Goal: Task Accomplishment & Management: Manage account settings

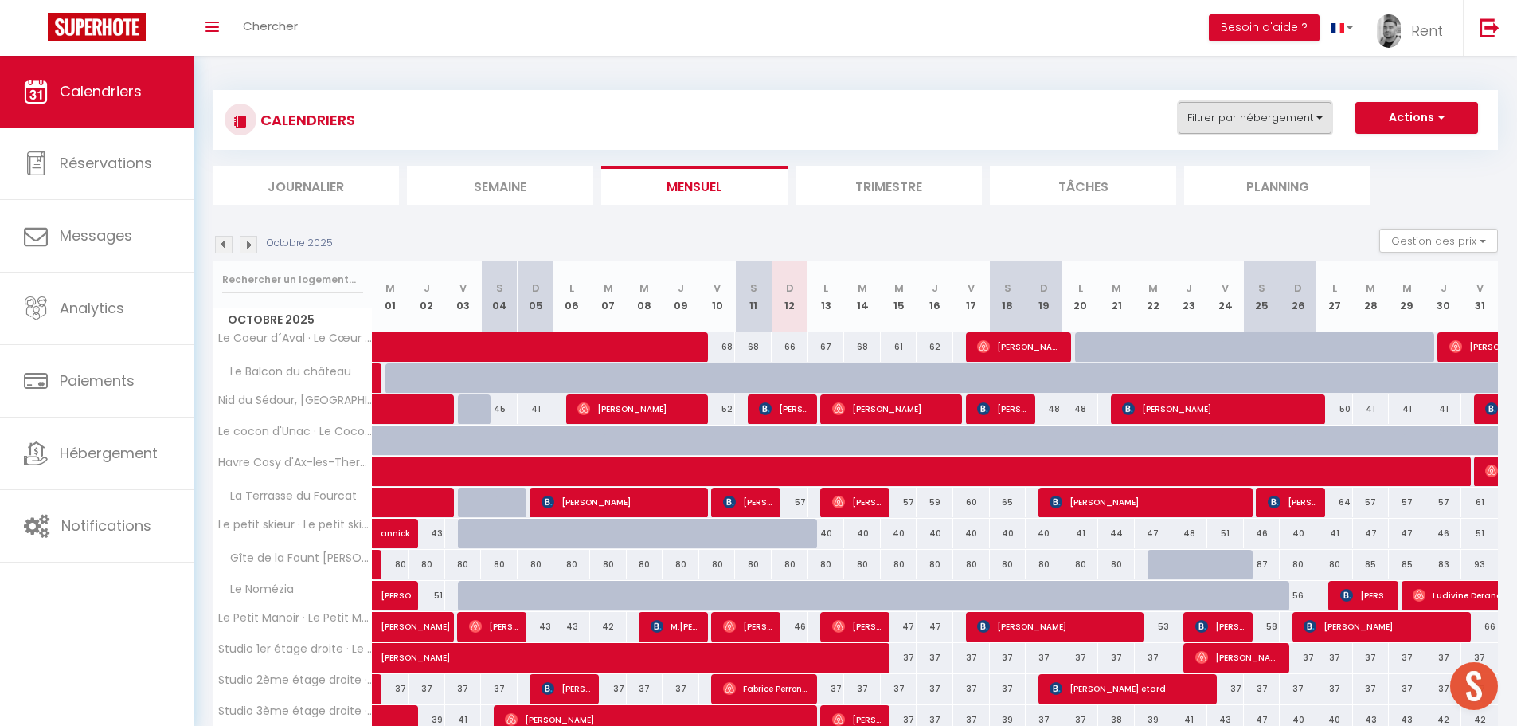
click at [1235, 123] on button "Filtrer par hébergement" at bounding box center [1255, 118] width 153 height 32
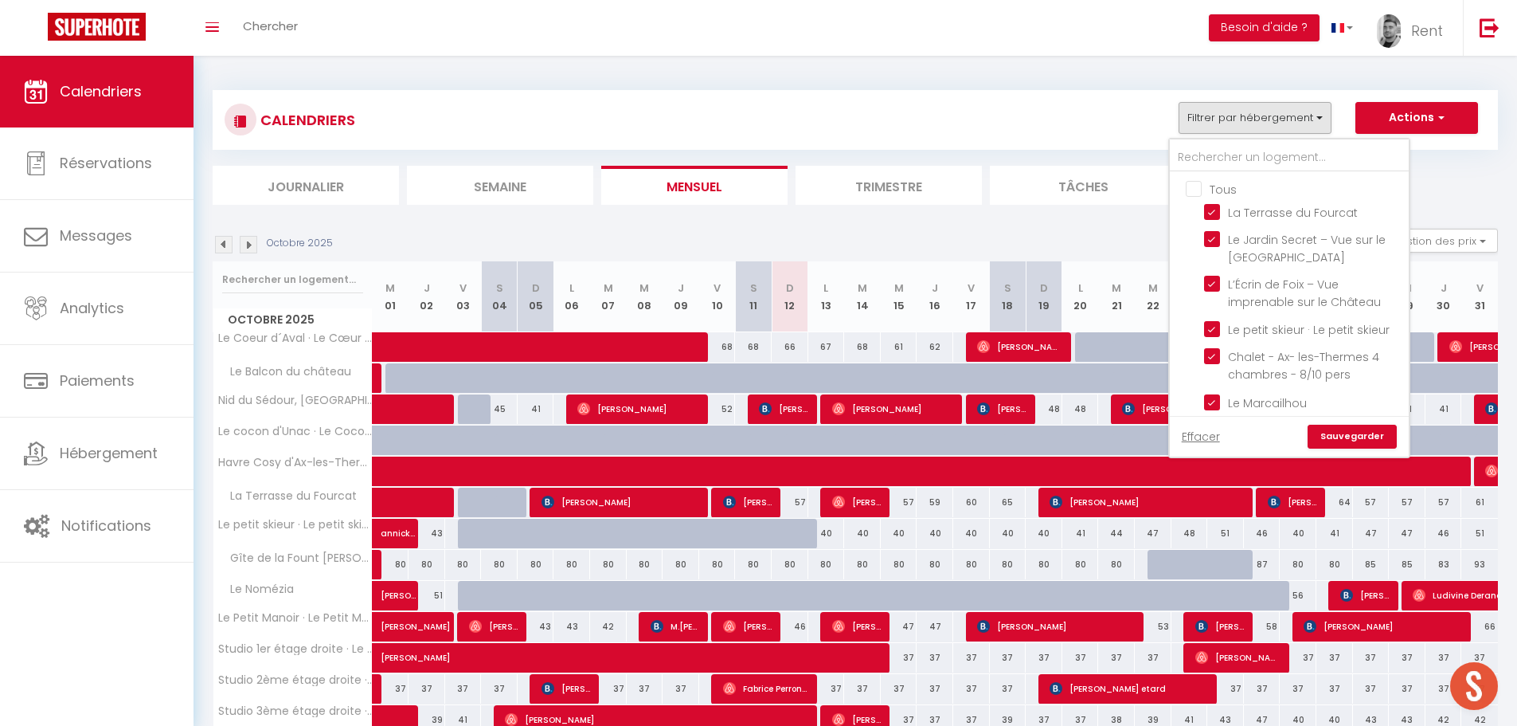
click at [1200, 192] on input "Tous" at bounding box center [1305, 188] width 239 height 16
click at [1197, 191] on input "Tous" at bounding box center [1305, 188] width 239 height 16
checkbox input "false"
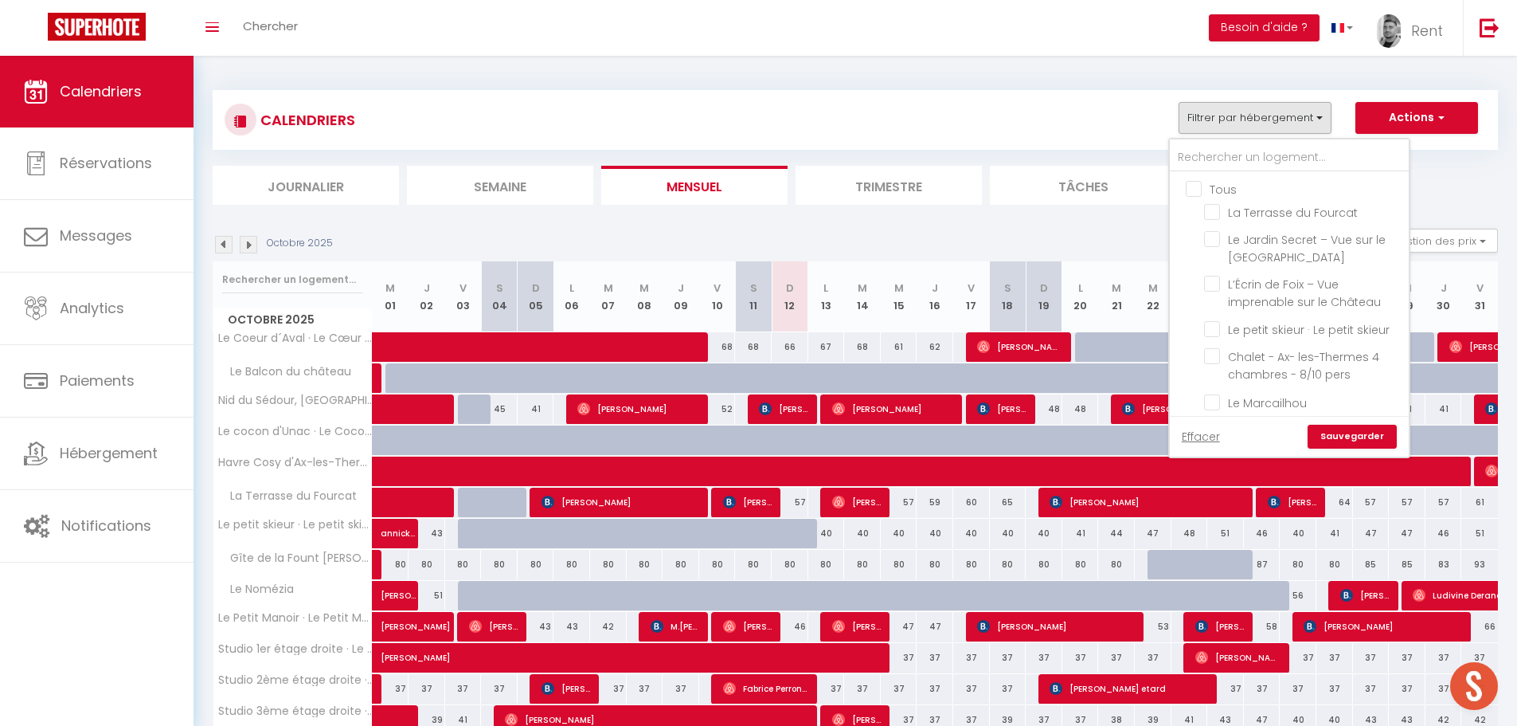
checkbox input "false"
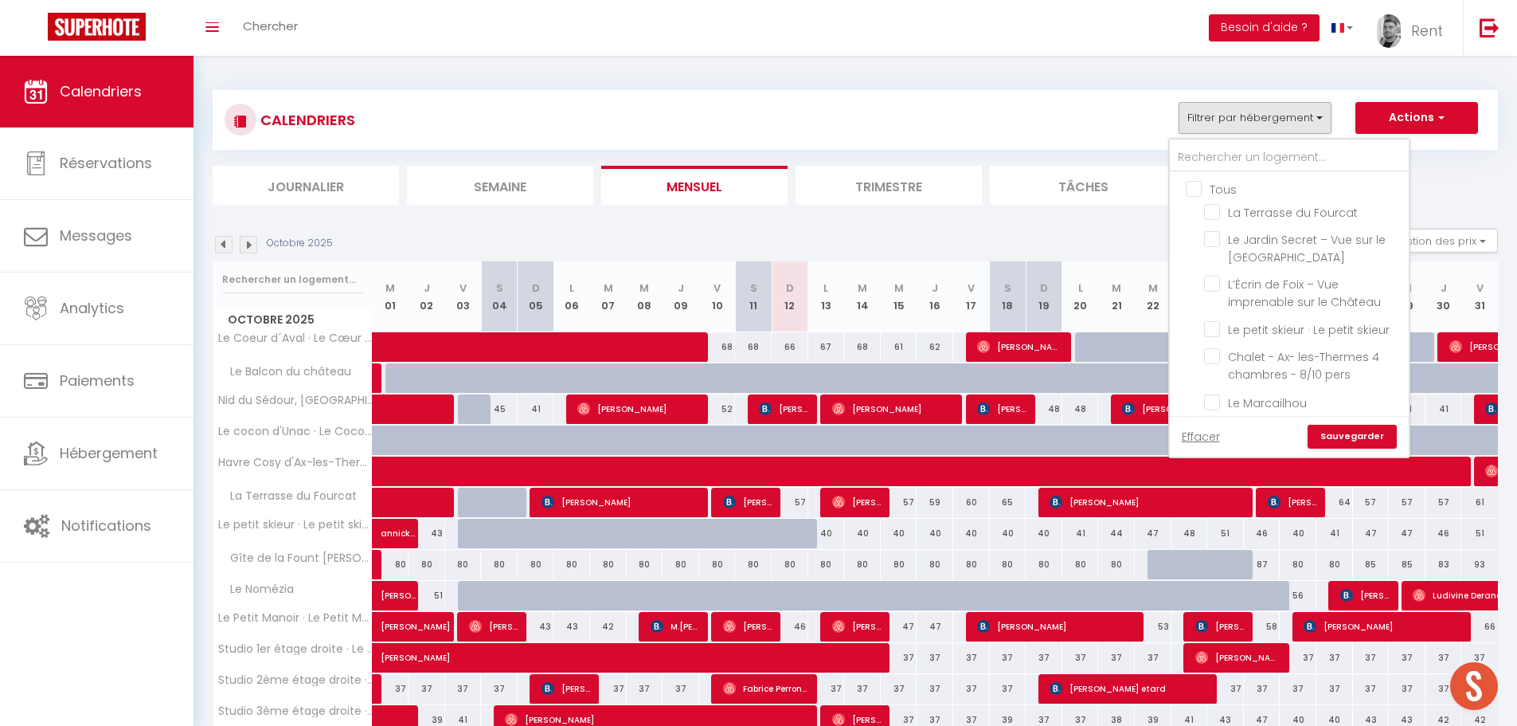
checkbox input "false"
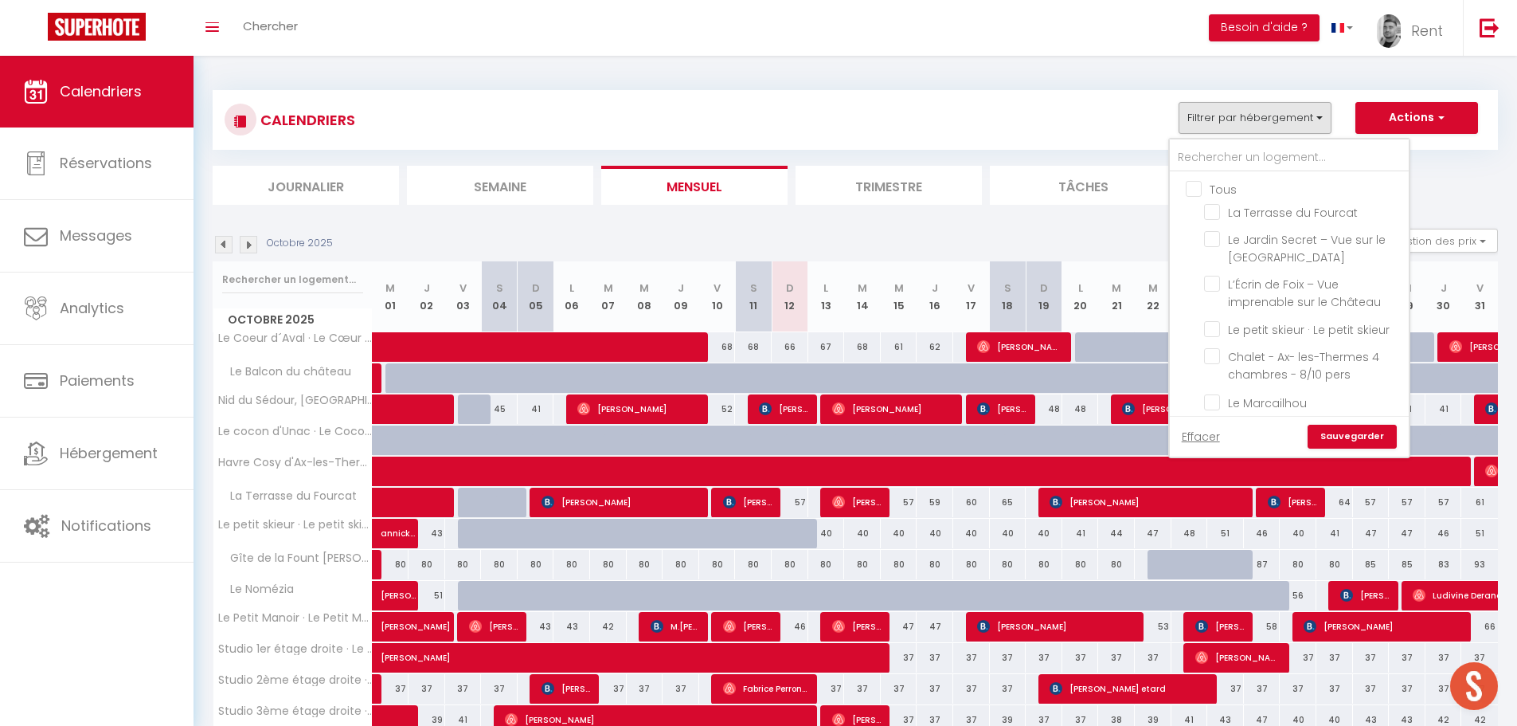
checkbox input "false"
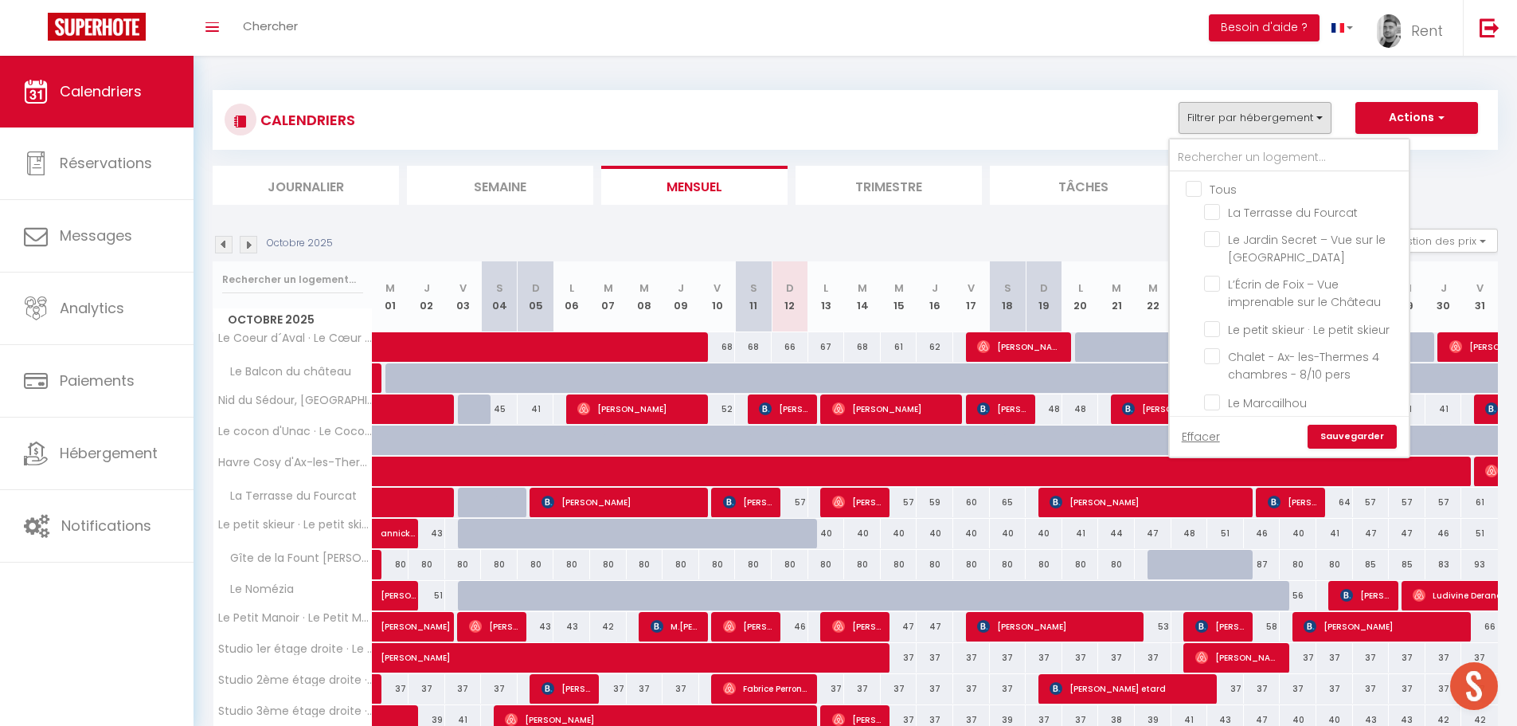
checkbox input "false"
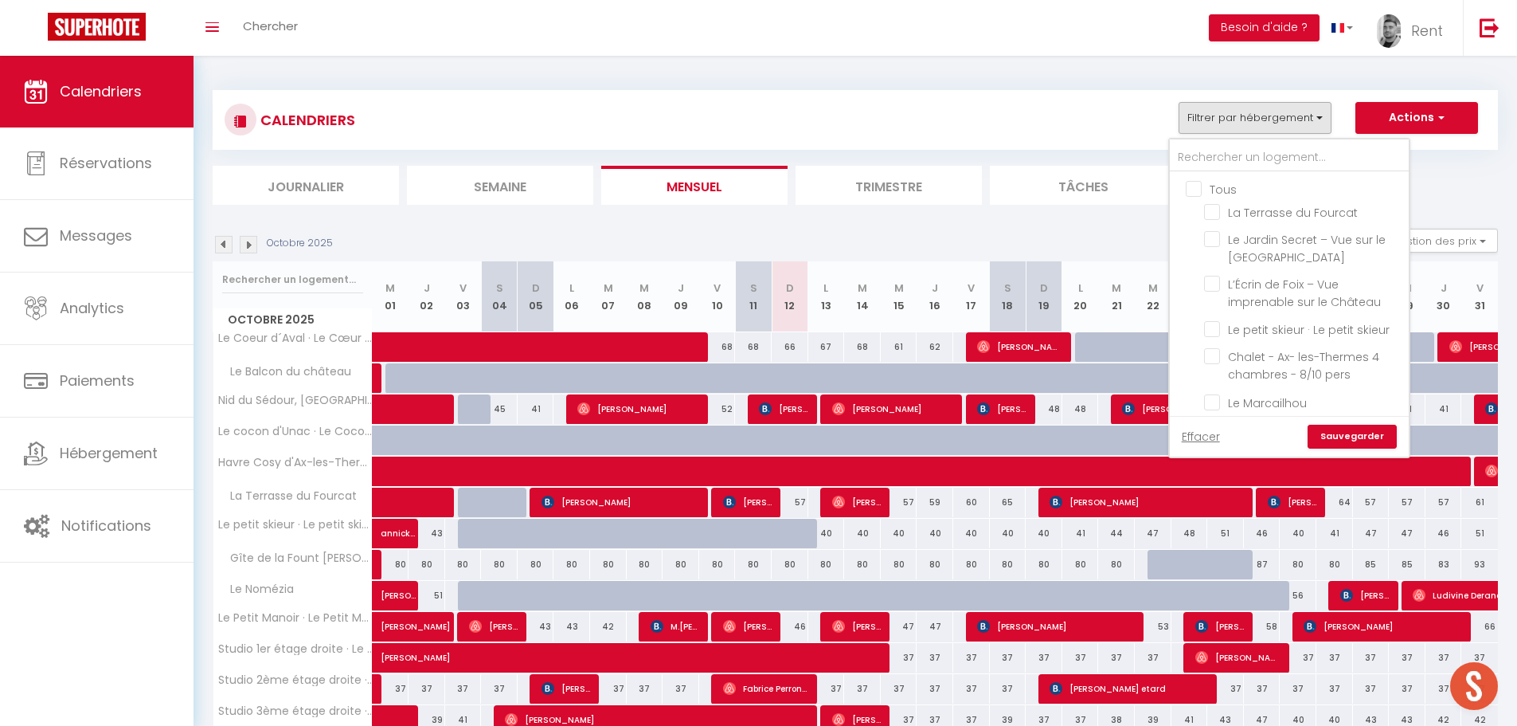
checkbox input "false"
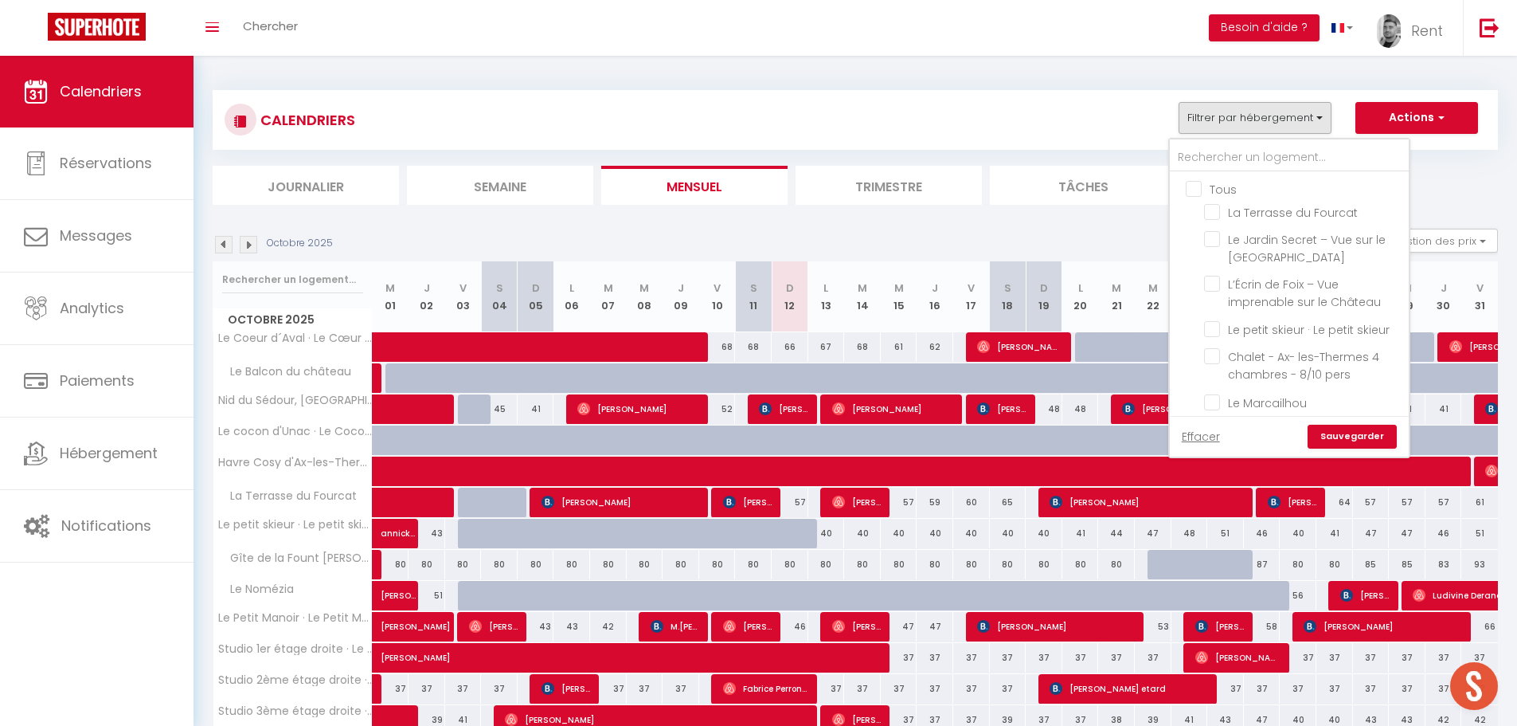
checkbox input "false"
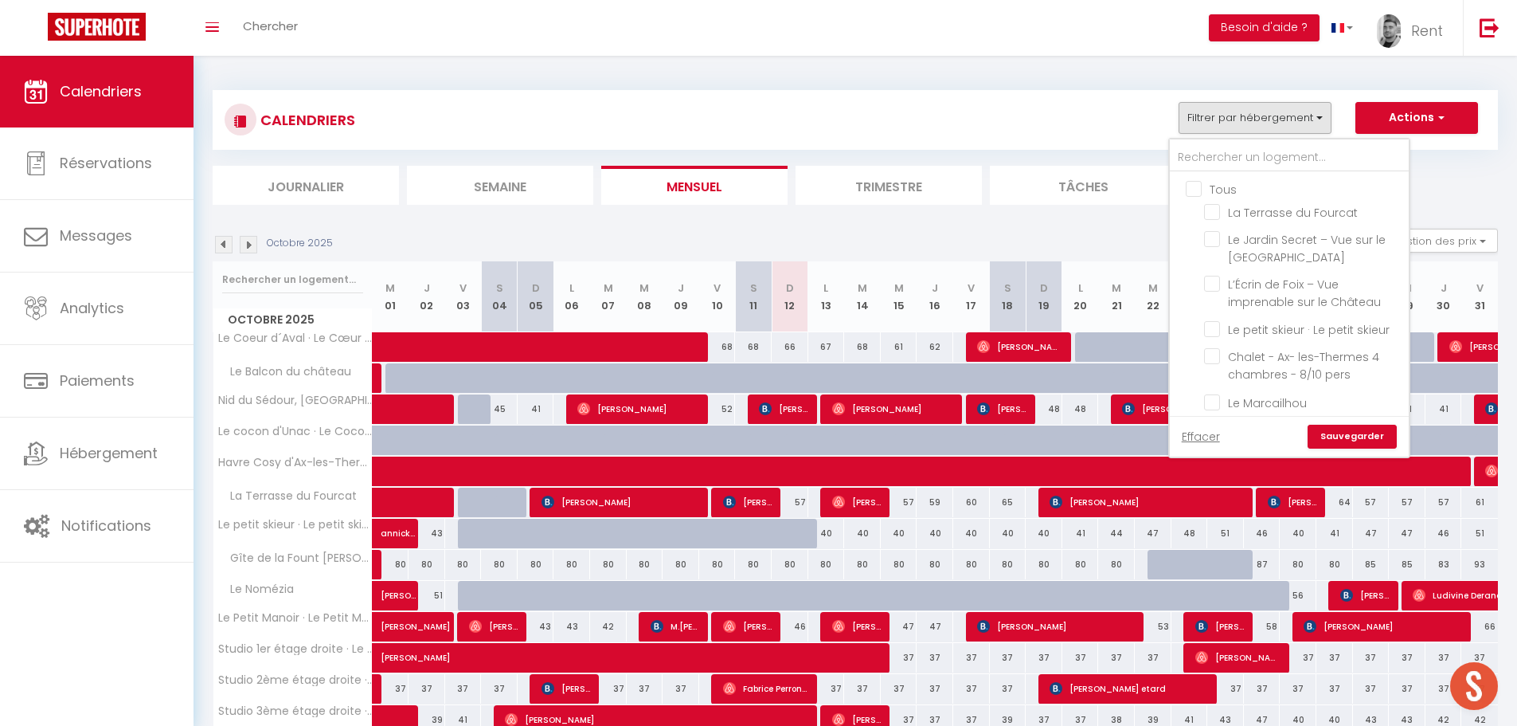
checkbox input "false"
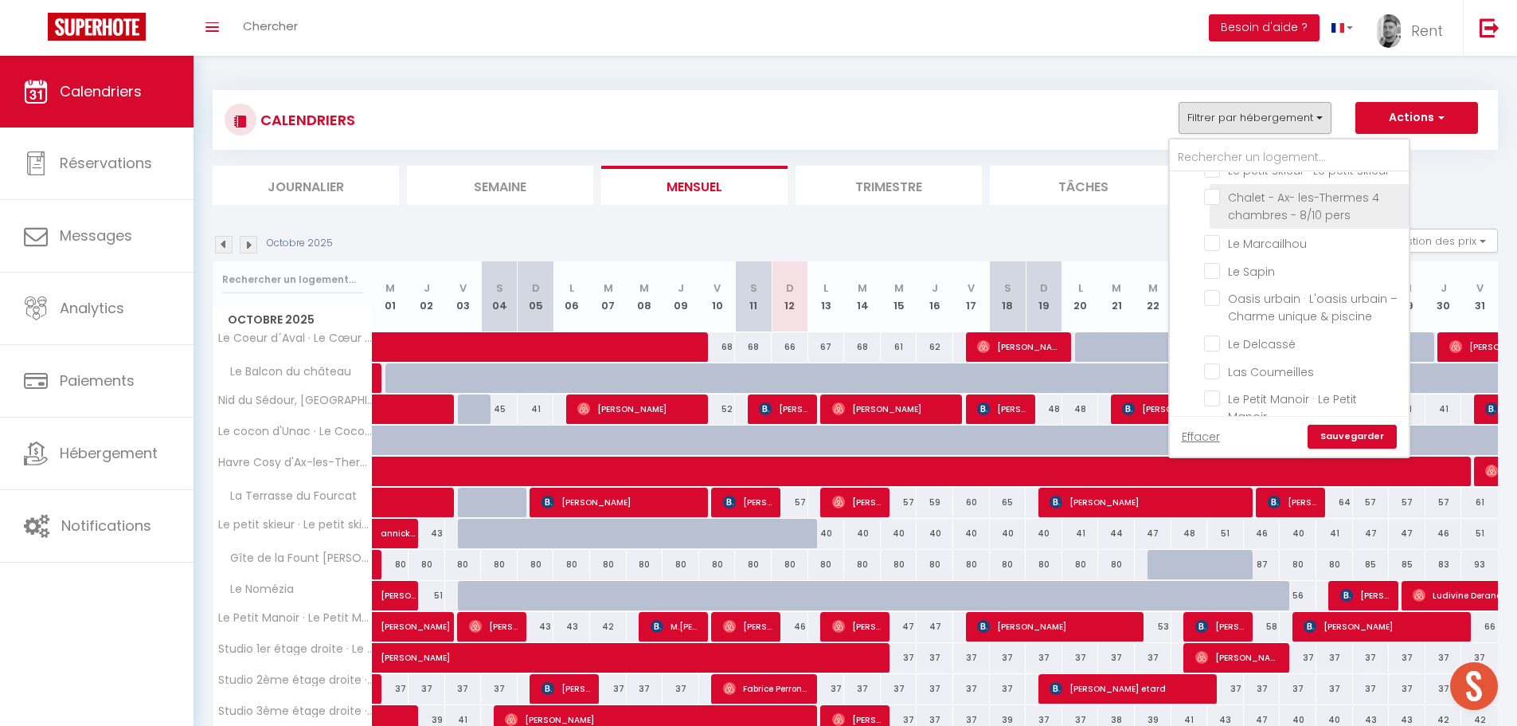
click at [1215, 200] on input "Chalet - Ax- les-Thermes 4 chambres - 8/10 pers" at bounding box center [1303, 197] width 199 height 16
checkbox input "true"
click at [1347, 433] on link "Sauvegarder" at bounding box center [1352, 437] width 89 height 24
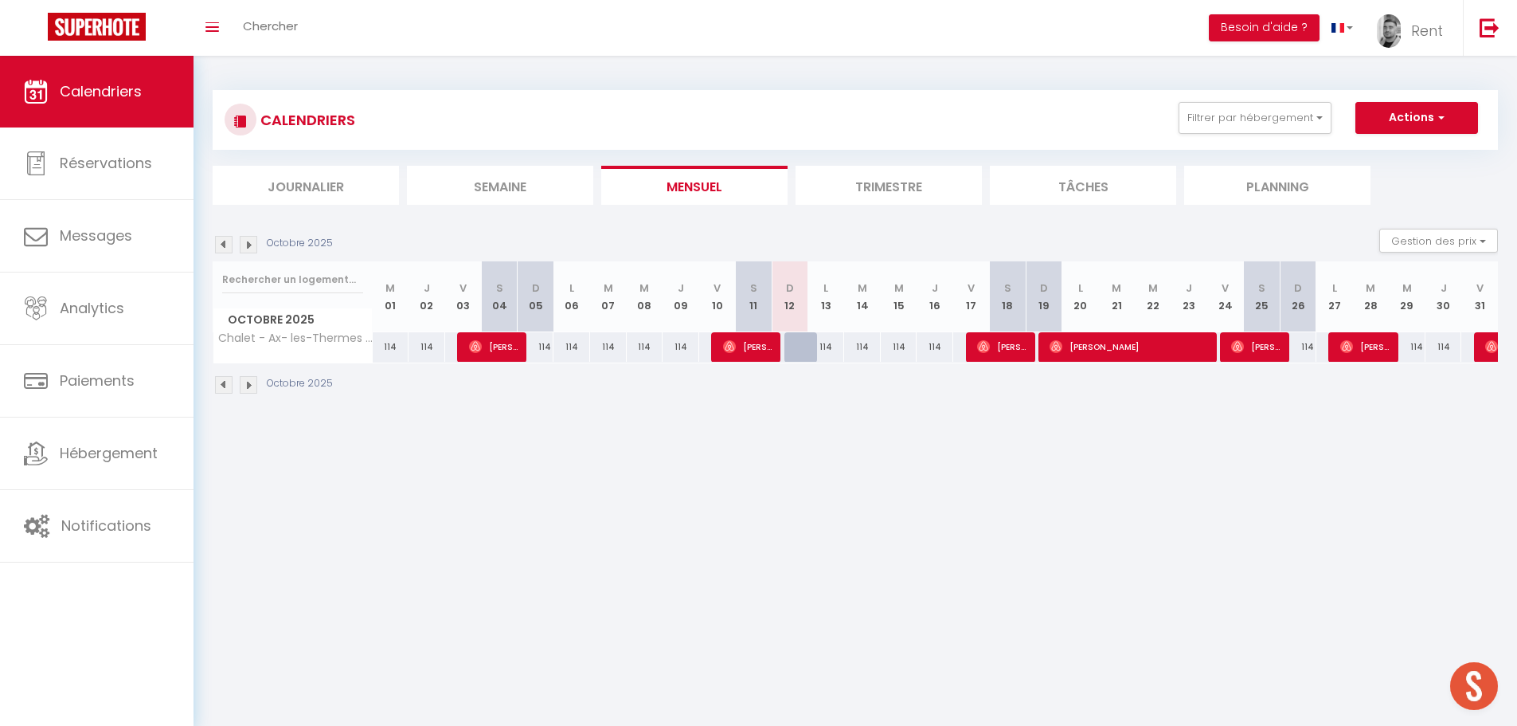
click at [244, 252] on img at bounding box center [249, 245] width 18 height 18
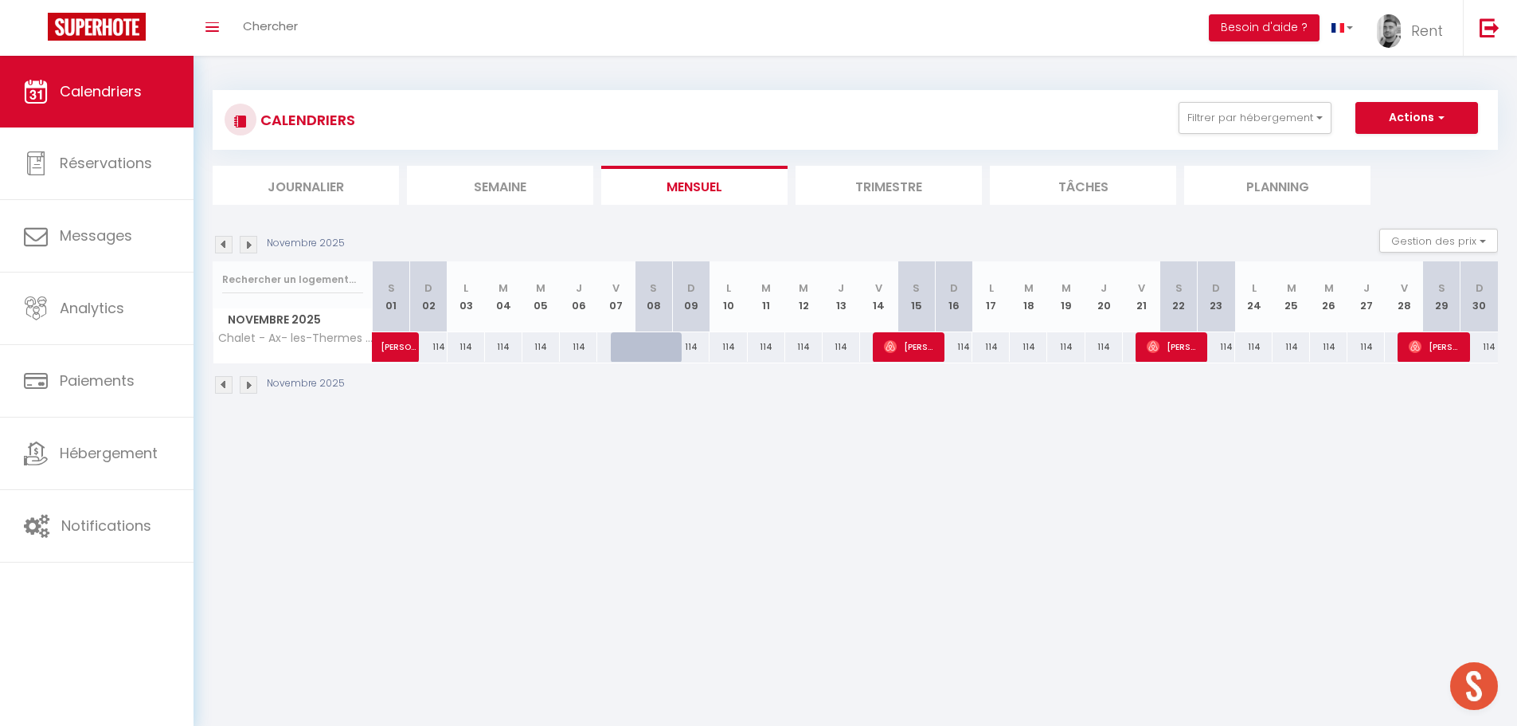
click at [614, 346] on div at bounding box center [629, 347] width 37 height 30
type input "118"
type input "Ven 07 Novembre 2025"
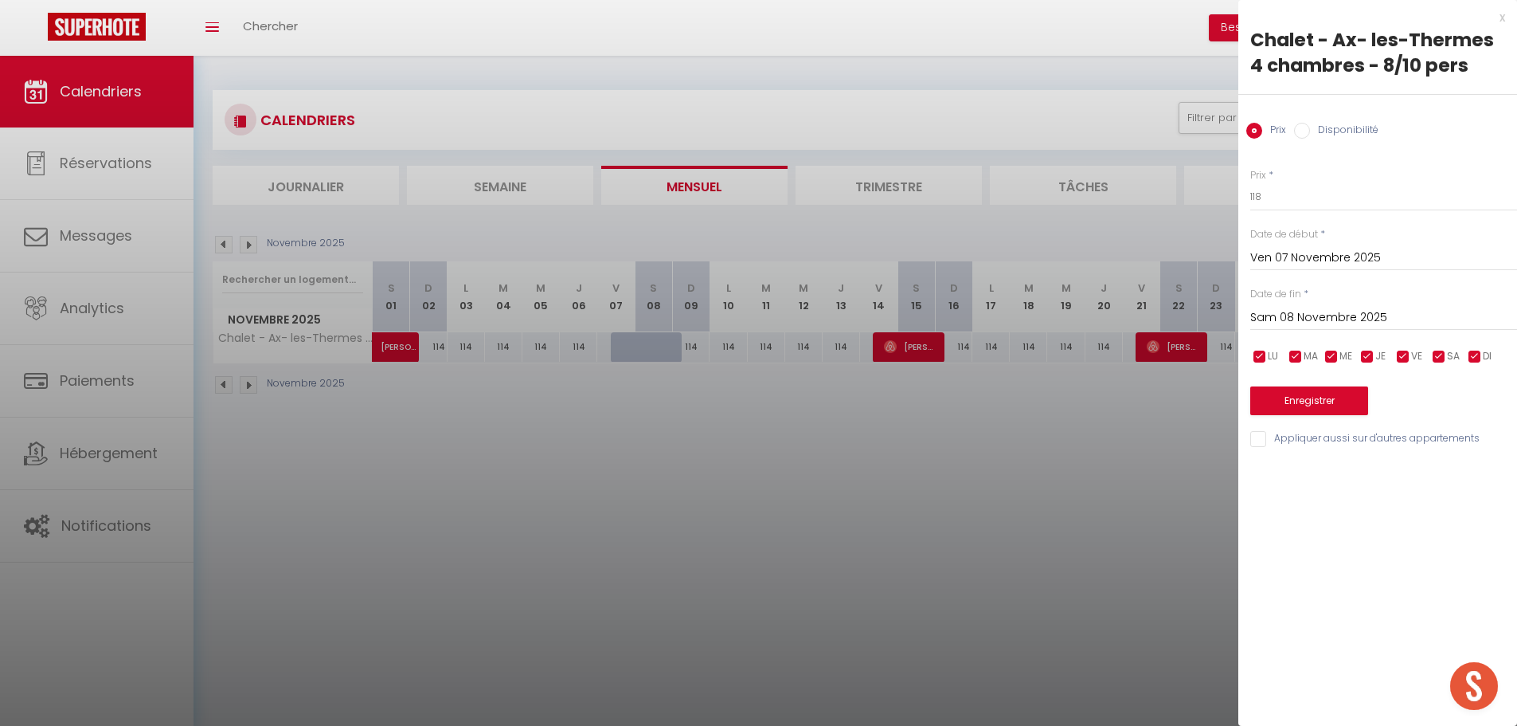
click at [1286, 324] on input "Sam 08 Novembre 2025" at bounding box center [1384, 317] width 267 height 21
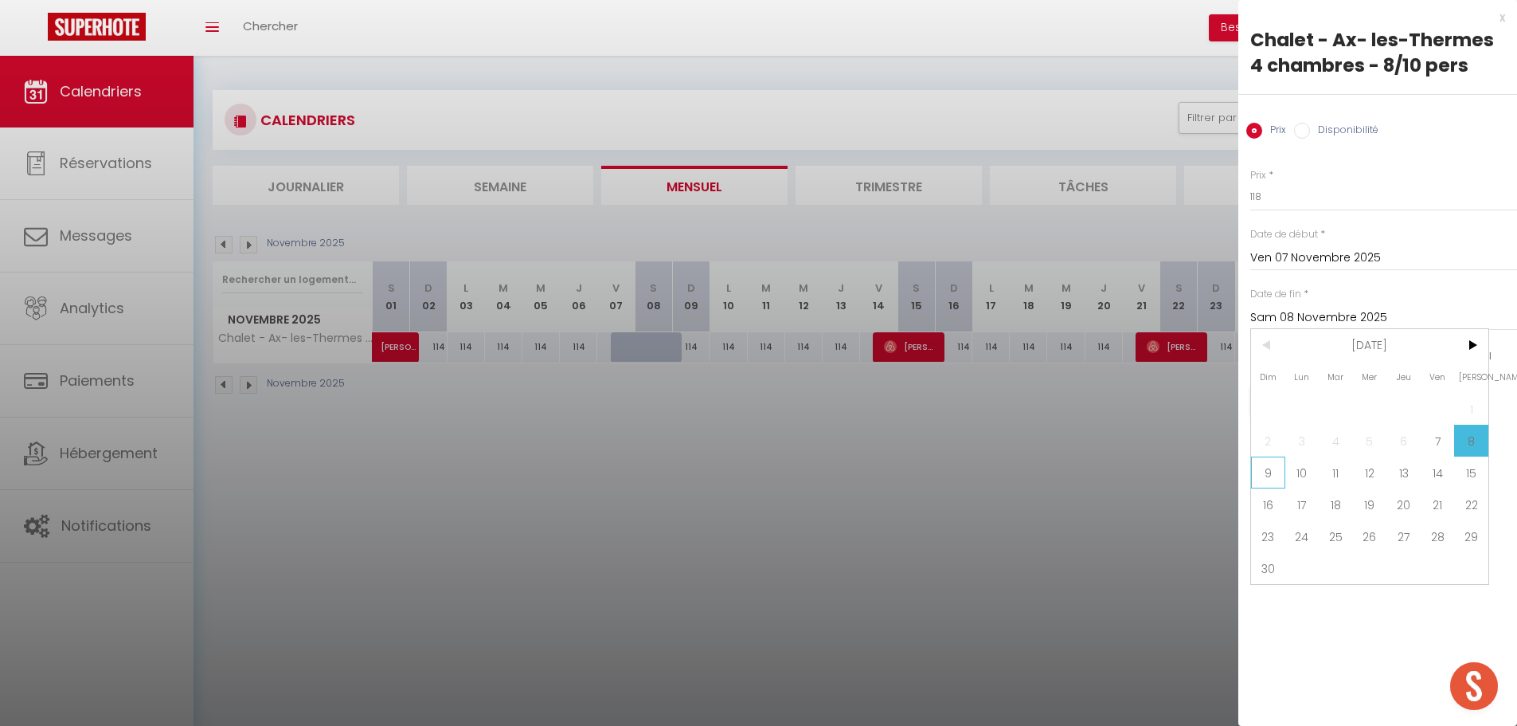
click at [1282, 475] on span "9" at bounding box center [1268, 472] width 34 height 32
type input "Dim 09 Novembre 2025"
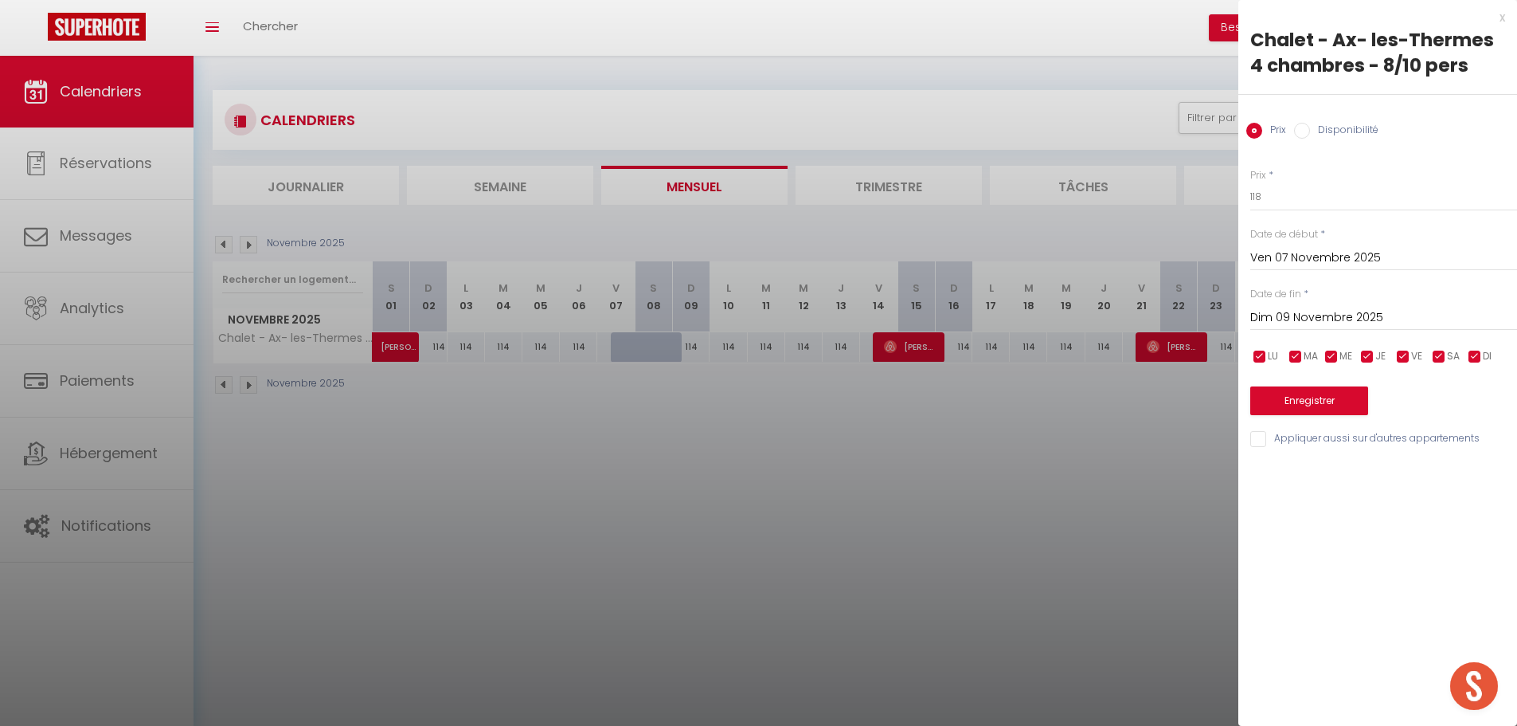
click at [1335, 132] on label "Disponibilité" at bounding box center [1344, 132] width 68 height 18
click at [1320, 129] on label "Disponibilité" at bounding box center [1344, 132] width 68 height 18
click at [1310, 129] on input "Disponibilité" at bounding box center [1302, 131] width 16 height 16
radio input "true"
radio input "false"
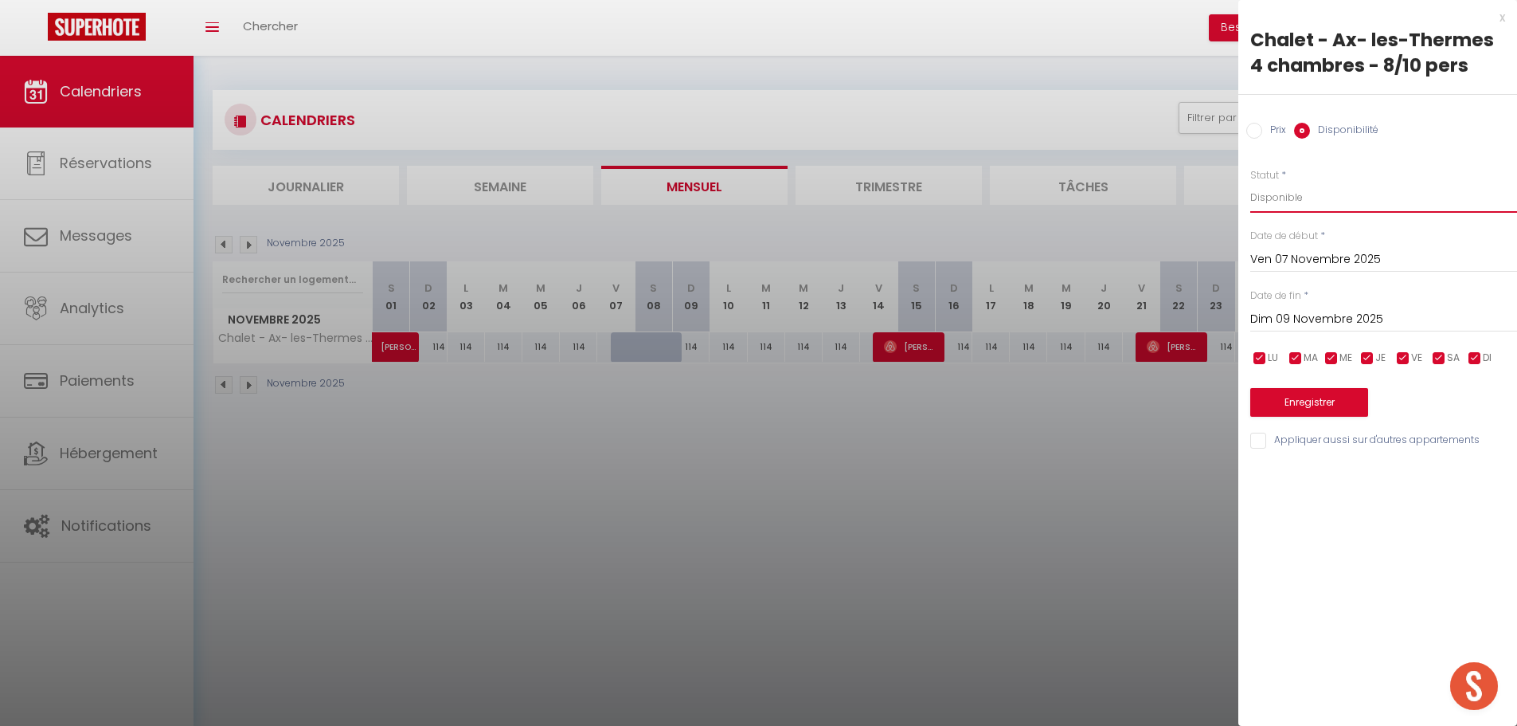
click at [1277, 197] on select "Disponible Indisponible" at bounding box center [1384, 197] width 267 height 30
click at [1303, 403] on button "Enregistrer" at bounding box center [1310, 402] width 118 height 29
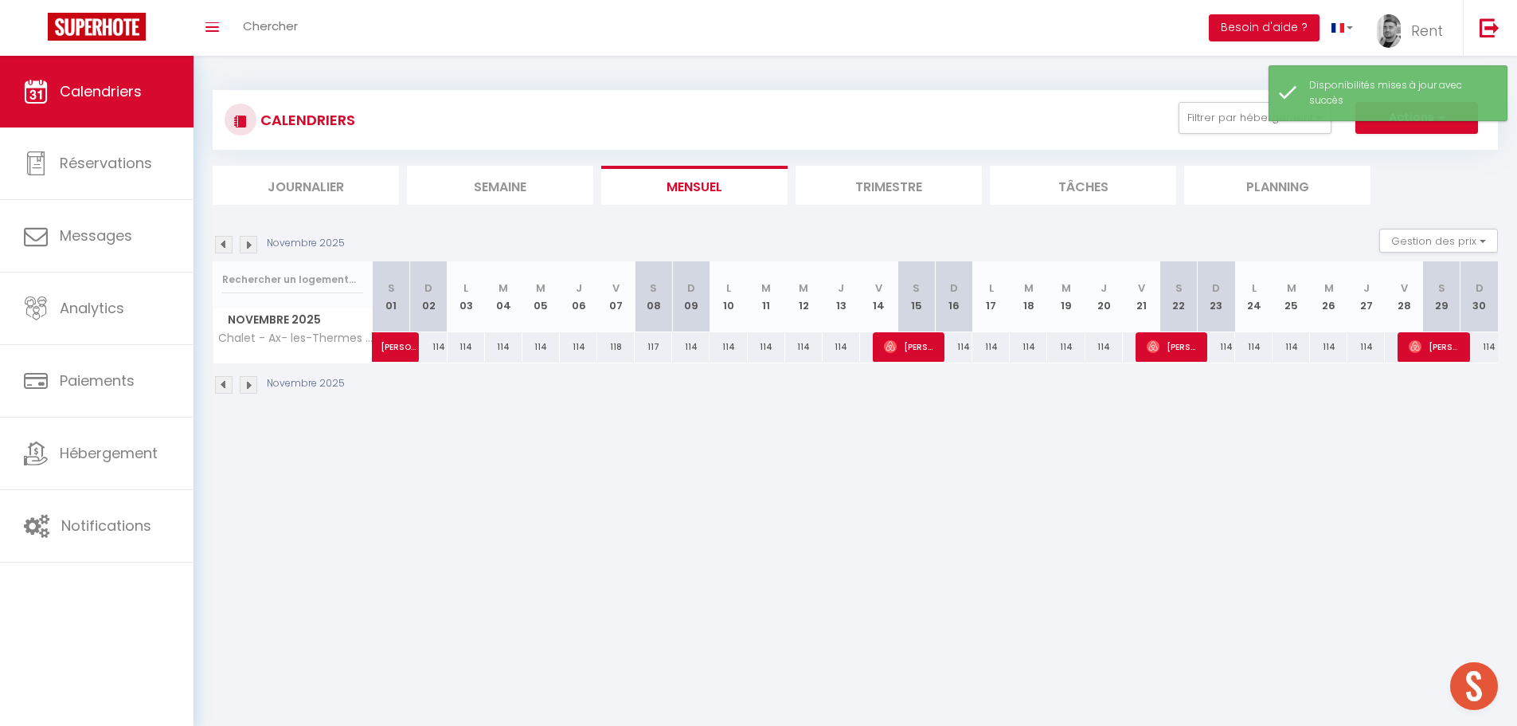
click at [856, 420] on div "CALENDRIERS Filtrer par hébergement Tous La Terrasse du Fourcat [GEOGRAPHIC_DAT…" at bounding box center [856, 243] width 1324 height 374
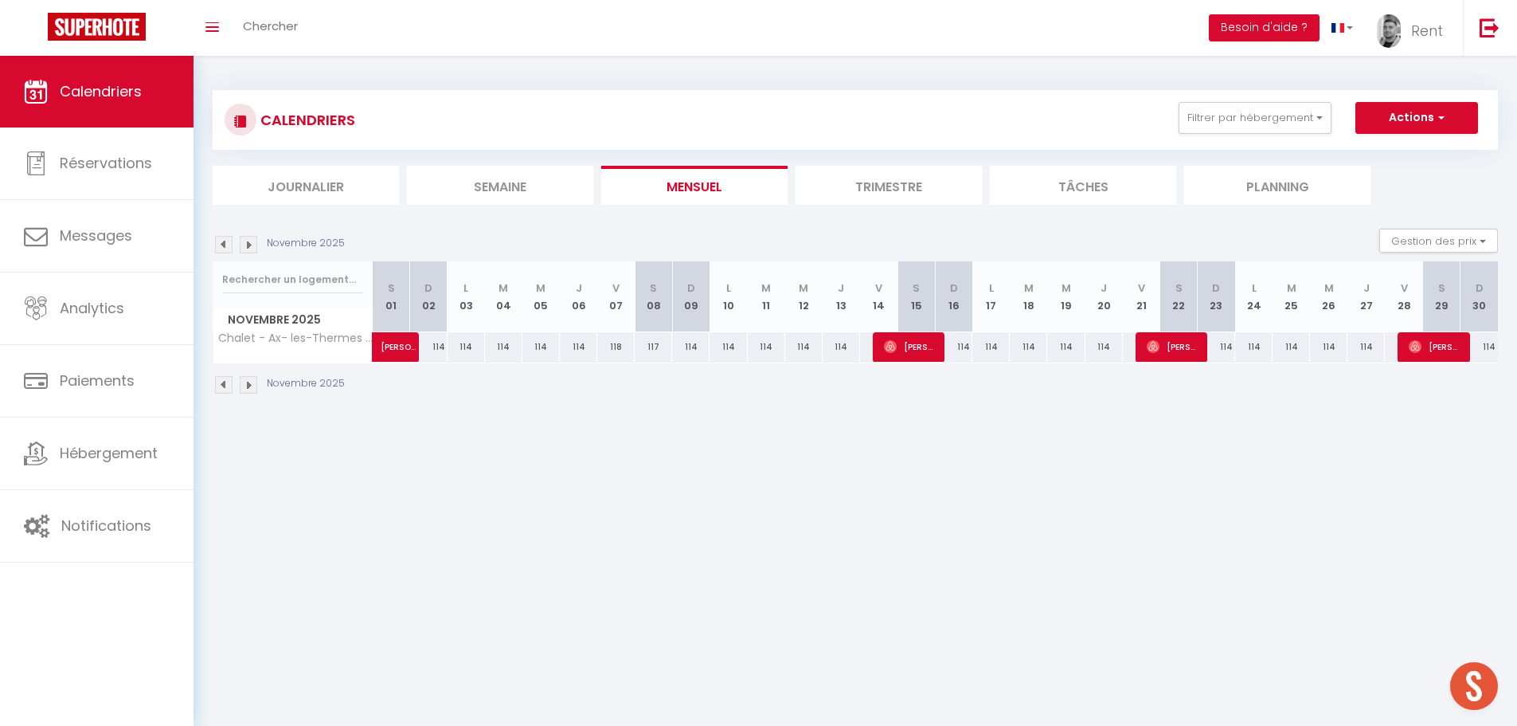
click at [93, 114] on link "Calendriers" at bounding box center [97, 92] width 194 height 72
click at [1309, 134] on div "CALENDRIERS Filtrer par hébergement Tous La Terrasse du Fourcat [GEOGRAPHIC_DAT…" at bounding box center [856, 120] width 1262 height 36
click at [1309, 128] on button "Filtrer par hébergement" at bounding box center [1255, 118] width 153 height 32
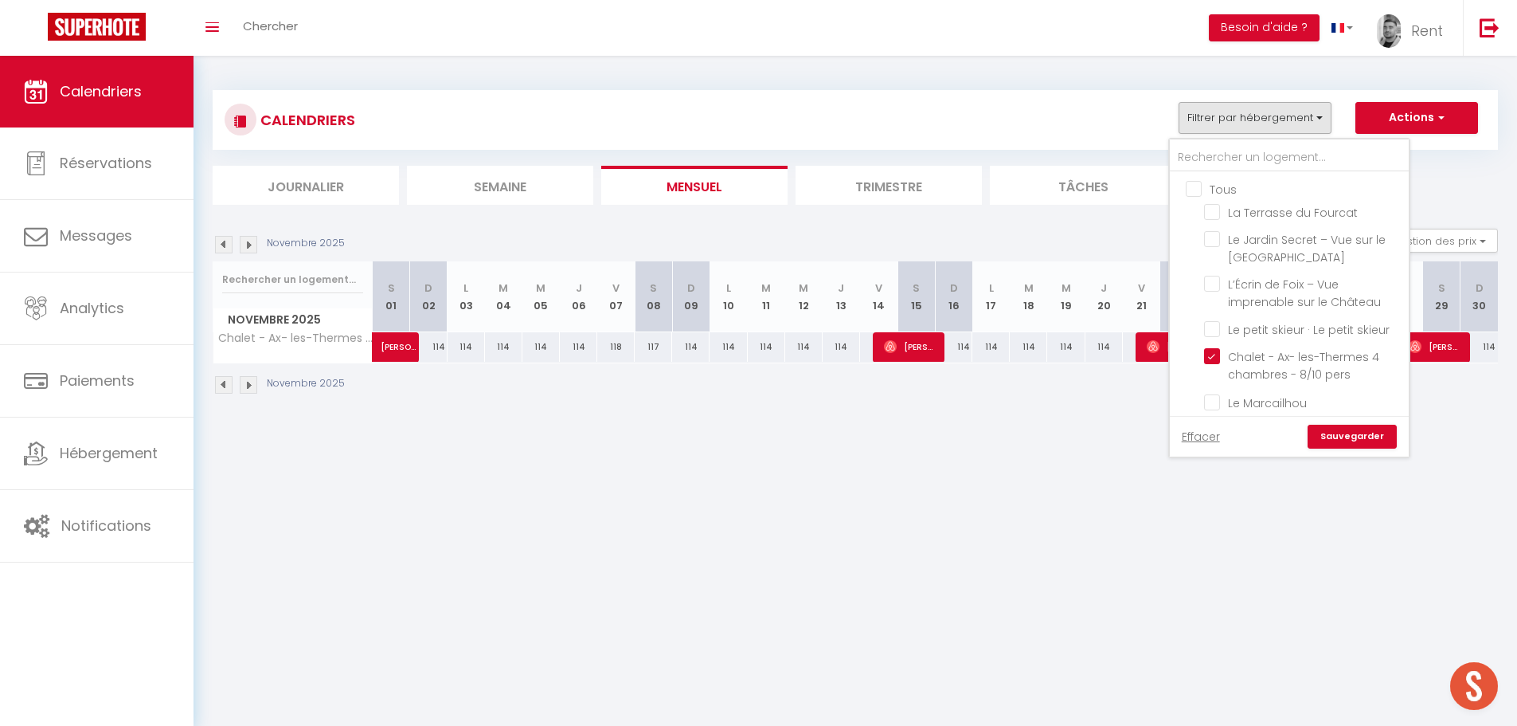
click at [1199, 190] on input "Tous" at bounding box center [1305, 188] width 239 height 16
checkbox input "true"
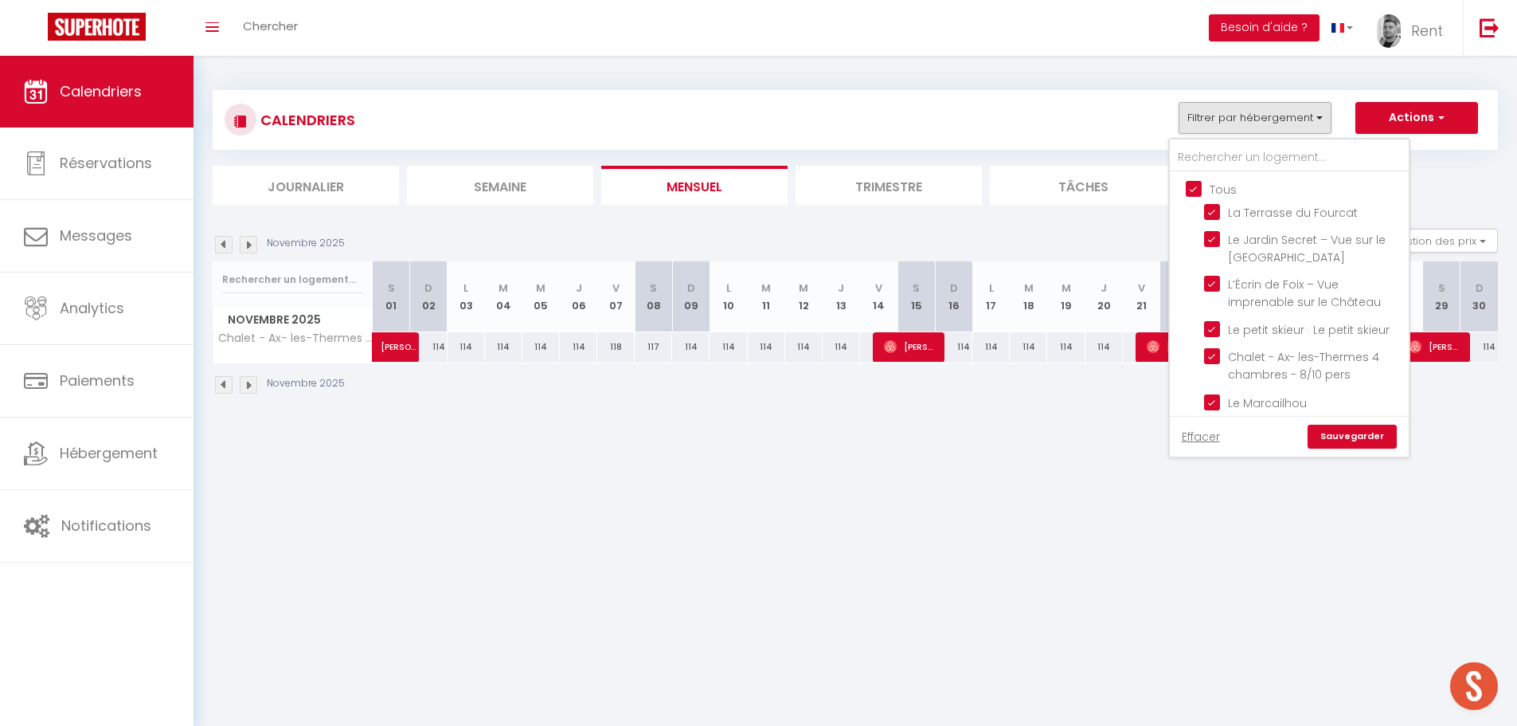
checkbox input "true"
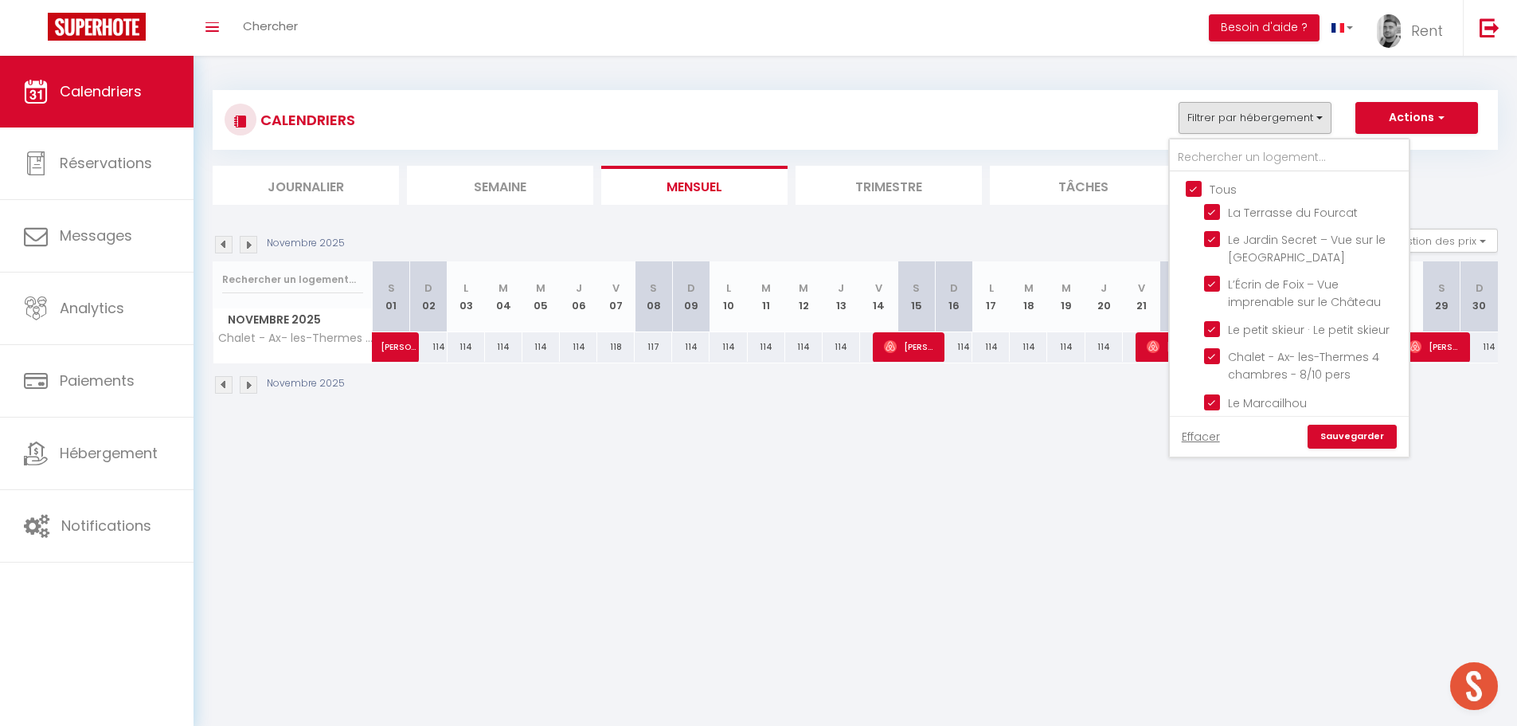
checkbox input "true"
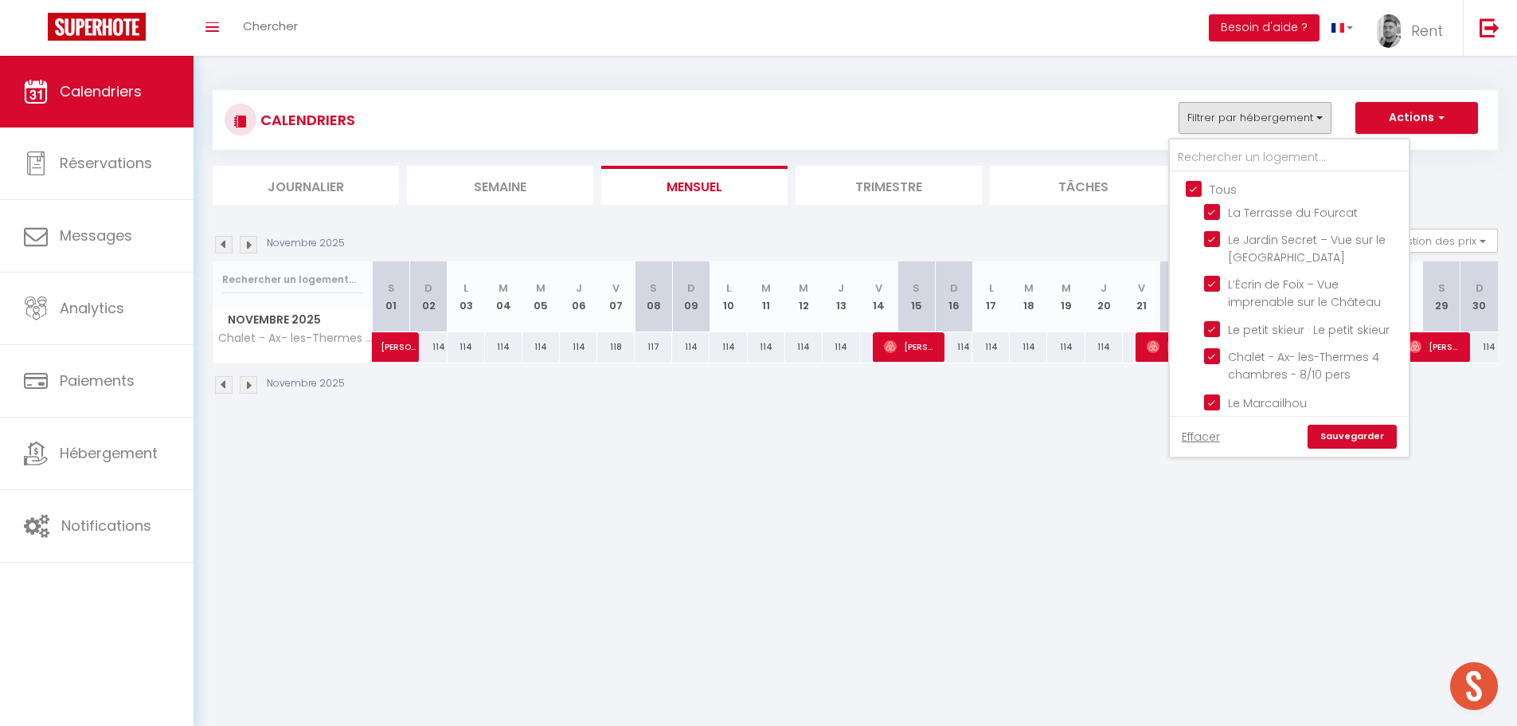
checkbox input "true"
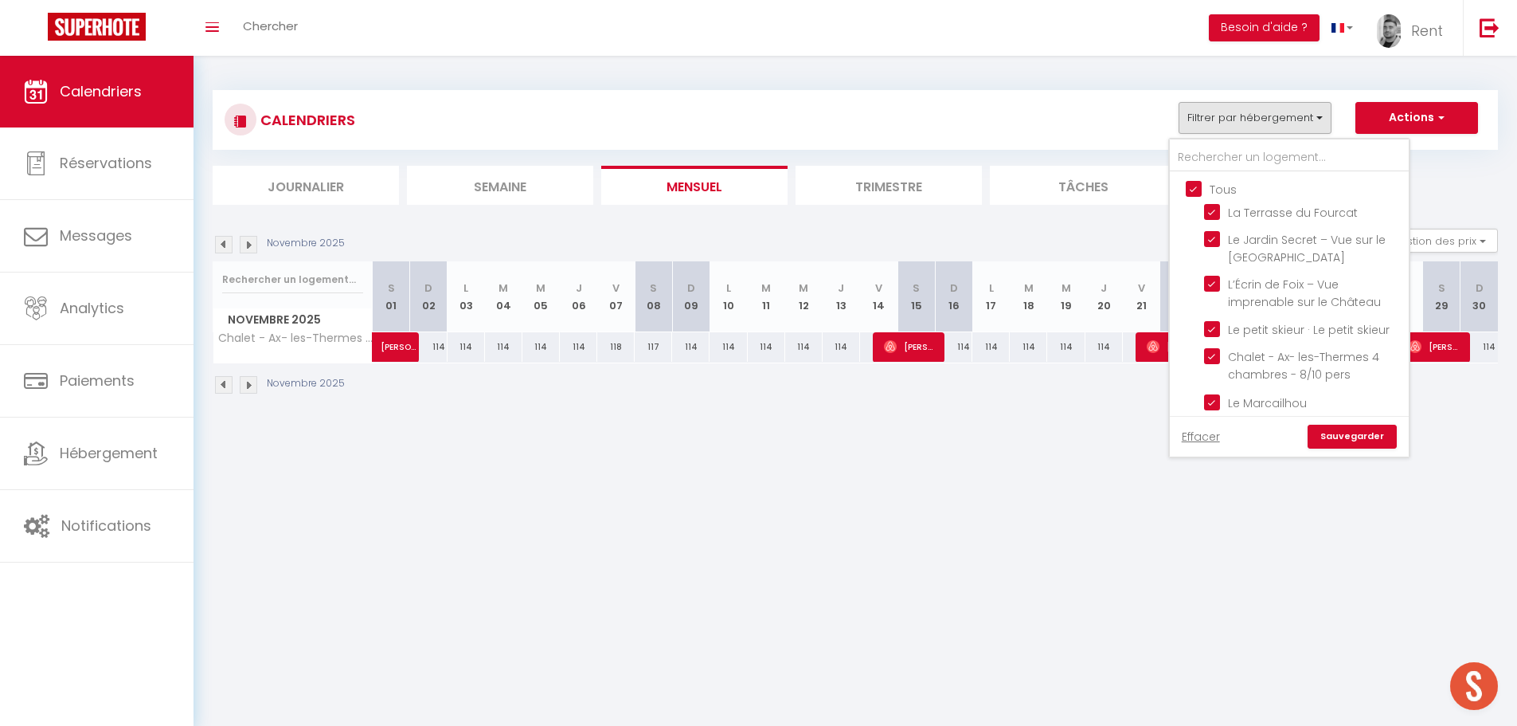
checkbox input "true"
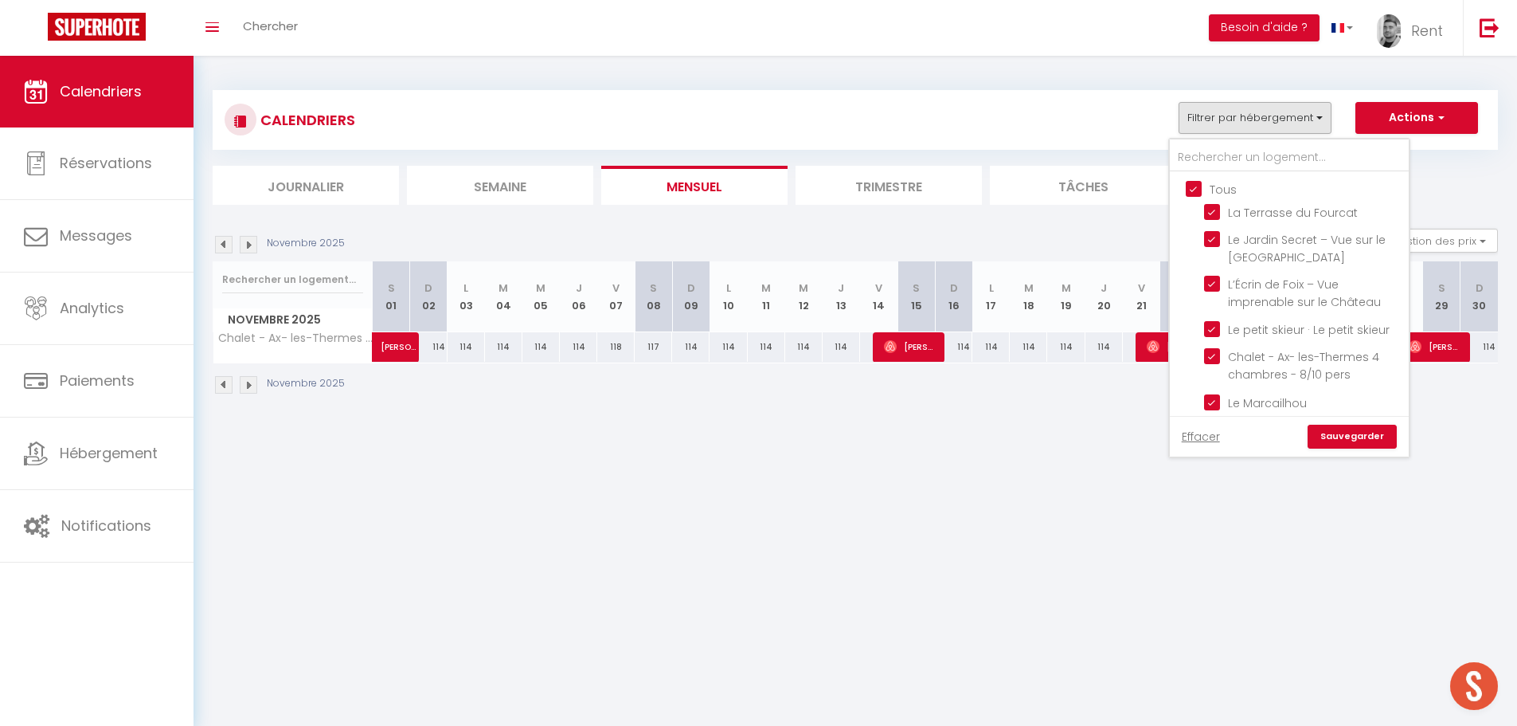
checkbox input "true"
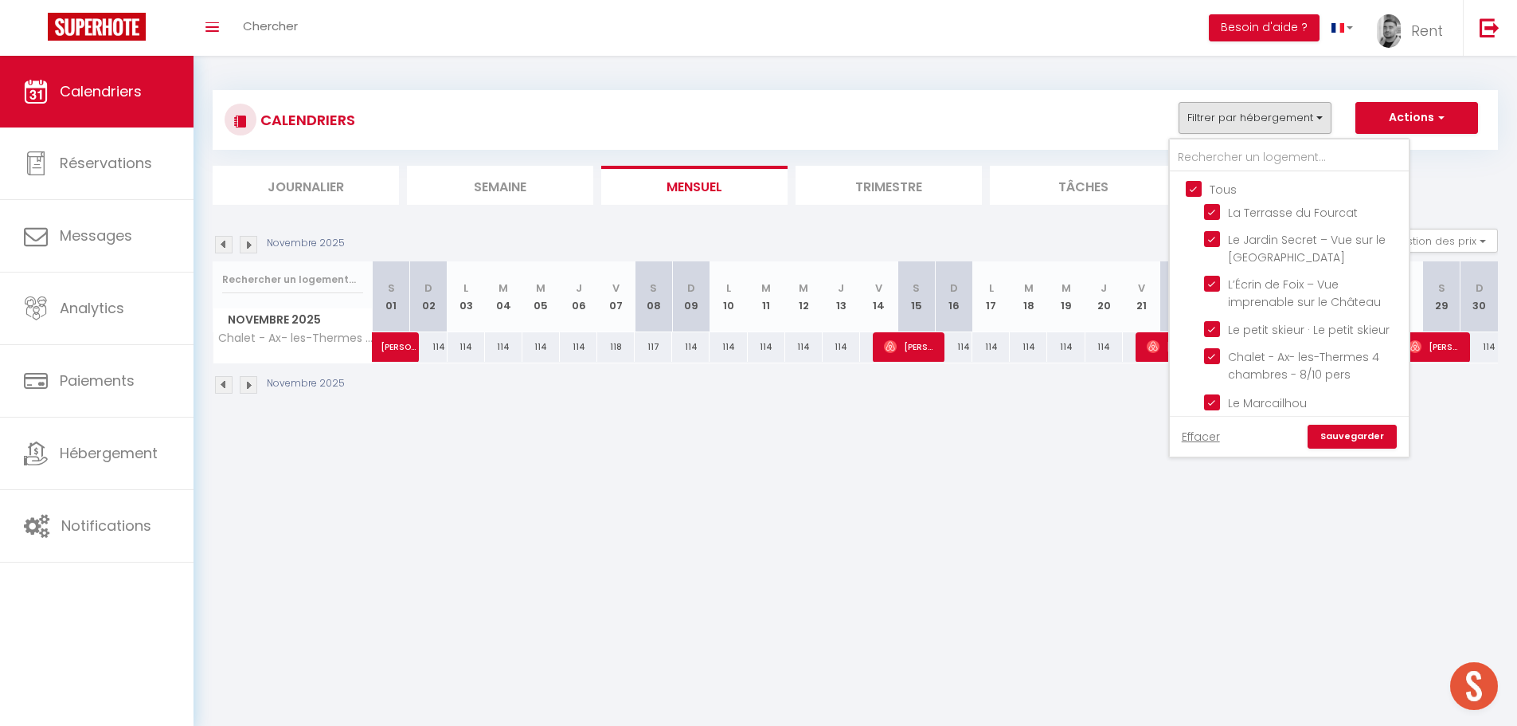
checkbox input "true"
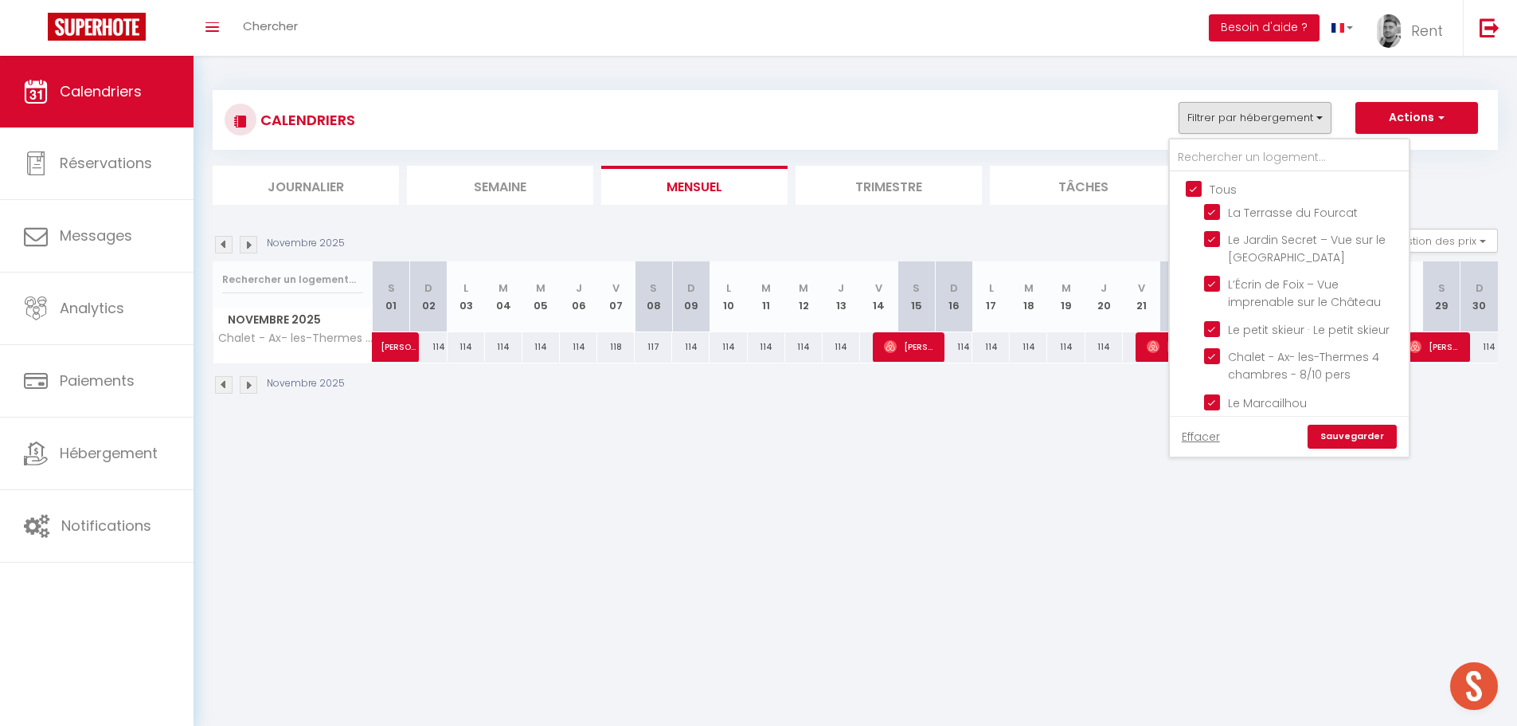
checkbox input "true"
click at [1342, 435] on link "Sauvegarder" at bounding box center [1352, 437] width 89 height 24
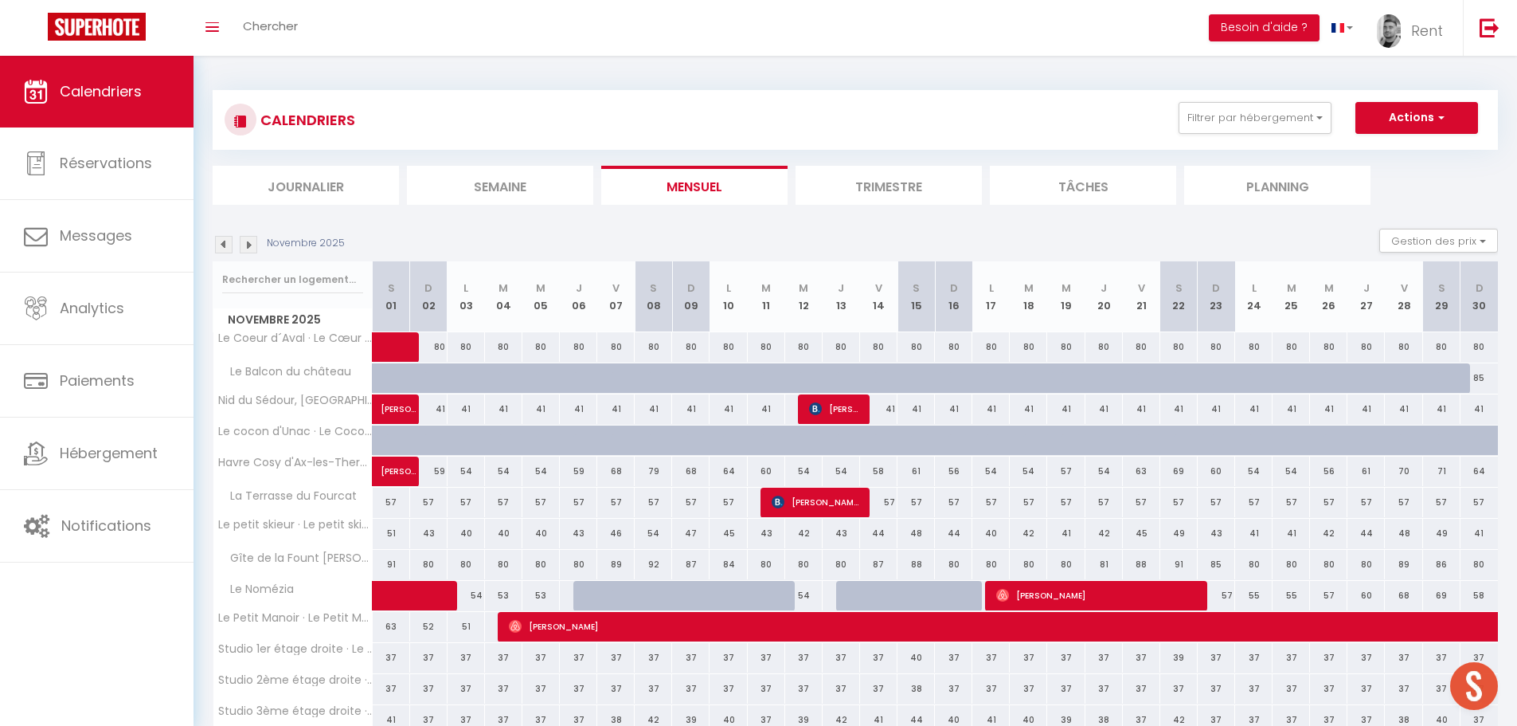
click at [250, 249] on img at bounding box center [249, 245] width 18 height 18
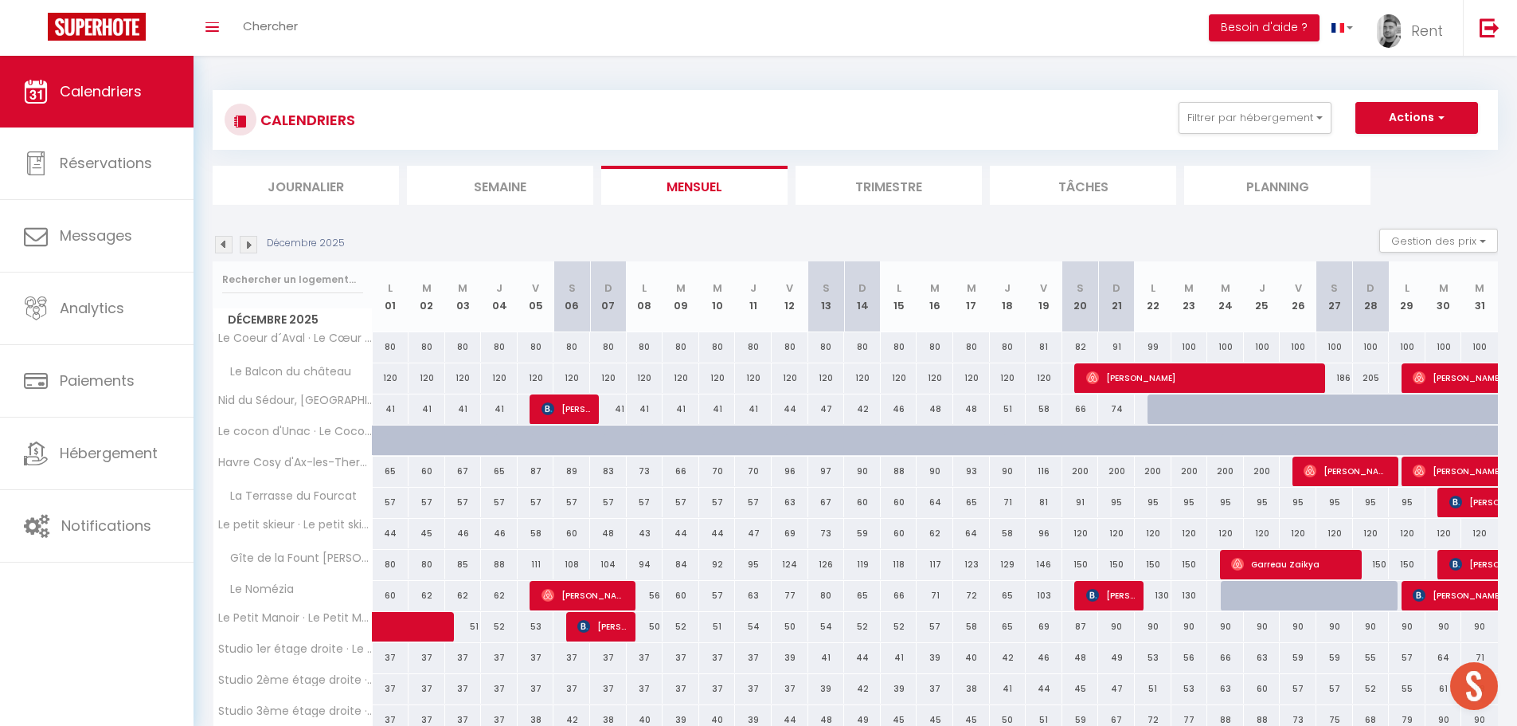
click at [250, 249] on img at bounding box center [249, 245] width 18 height 18
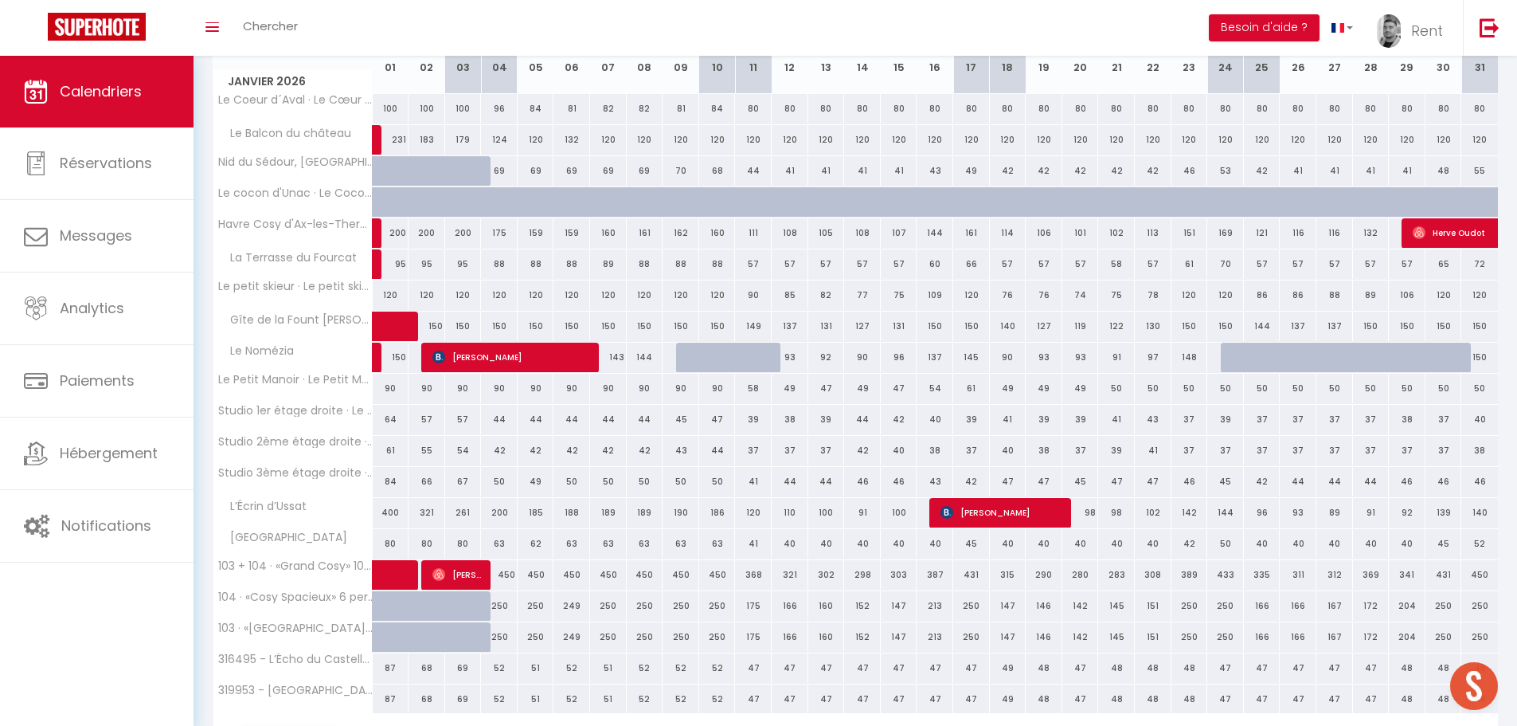
scroll to position [333, 0]
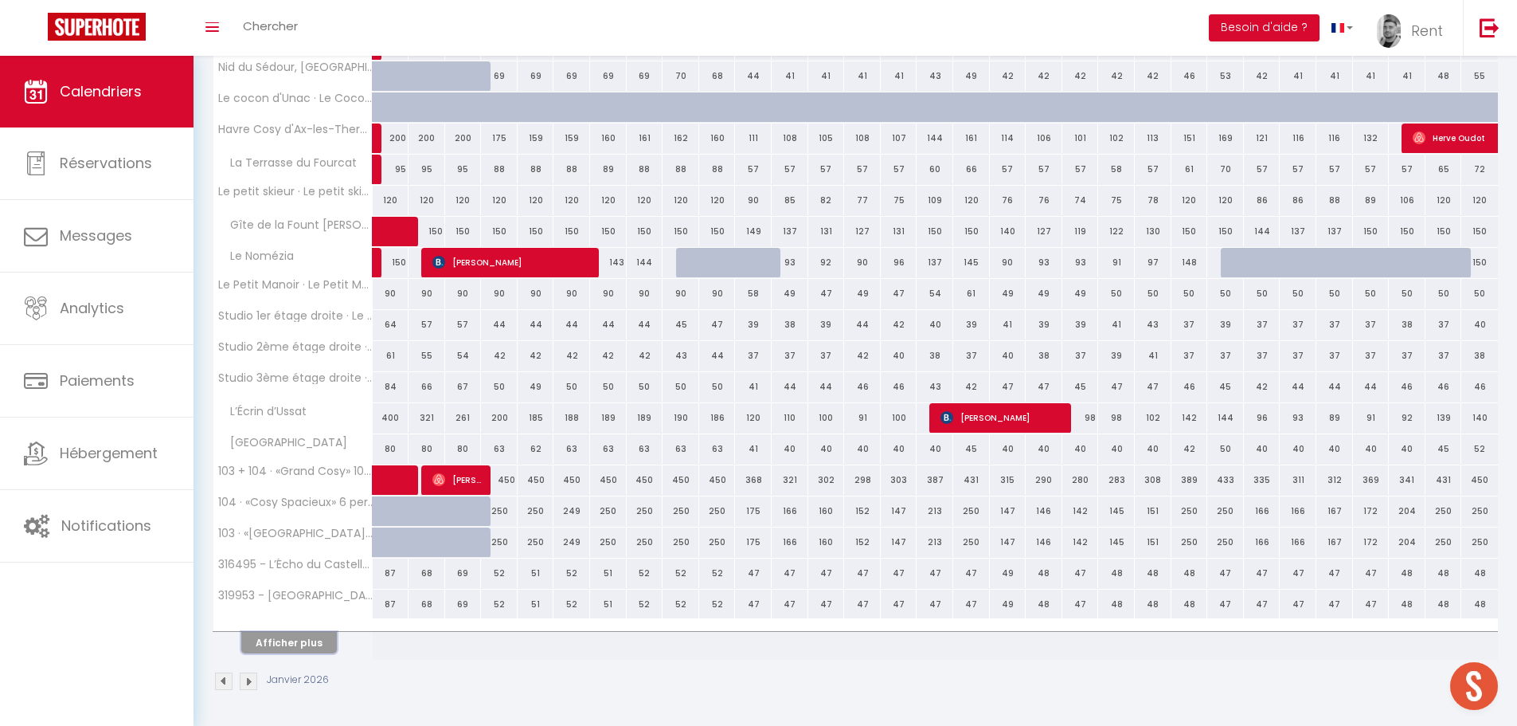
click at [296, 642] on button "Afficher plus" at bounding box center [289, 643] width 96 height 22
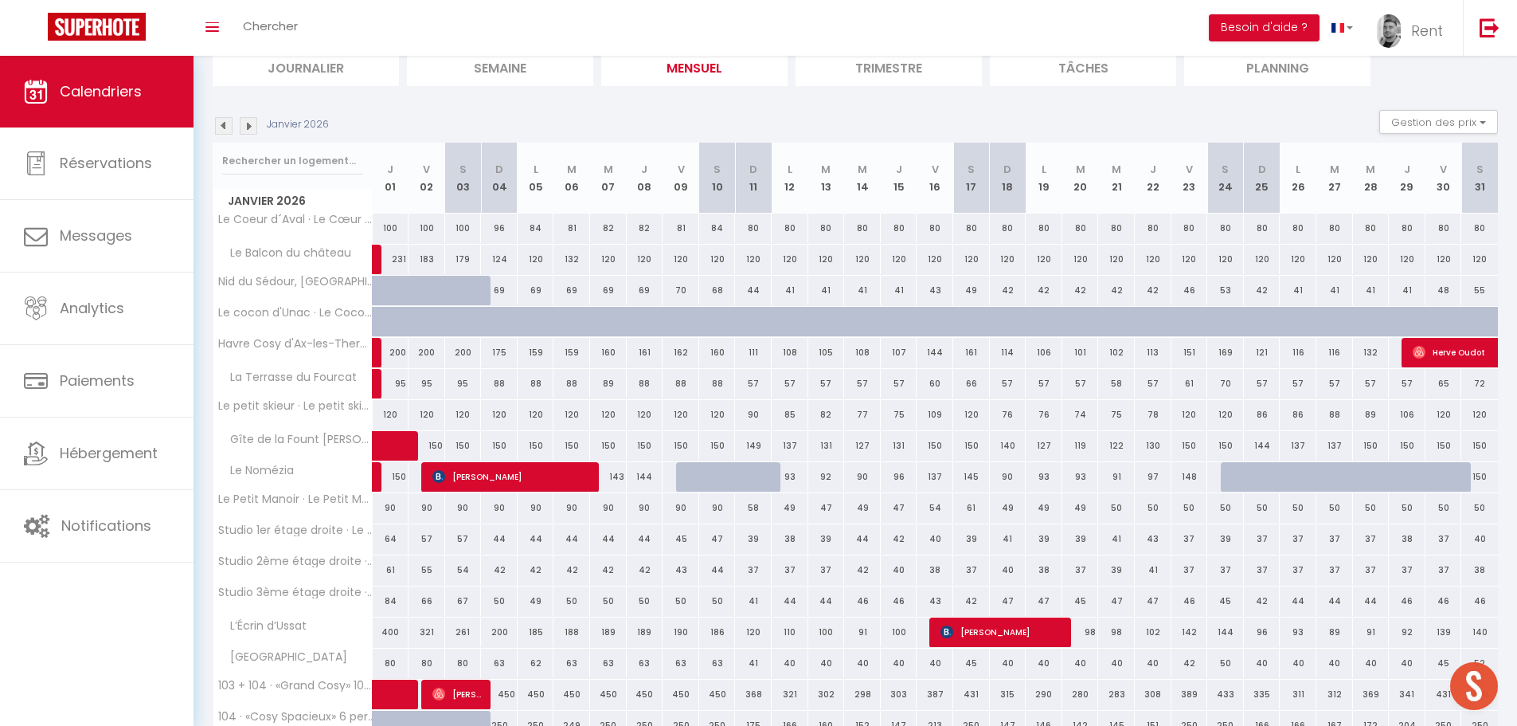
scroll to position [0, 0]
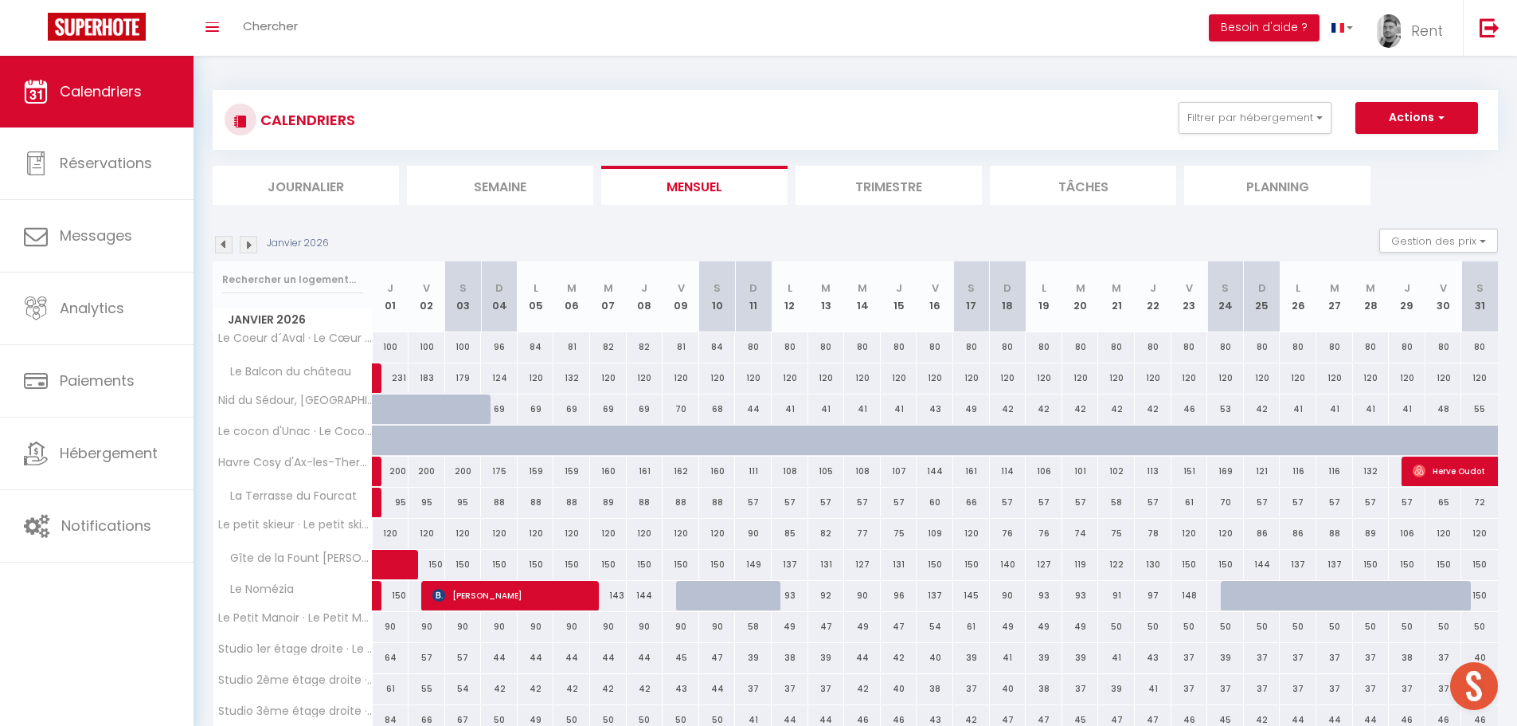
click at [225, 247] on img at bounding box center [224, 245] width 18 height 18
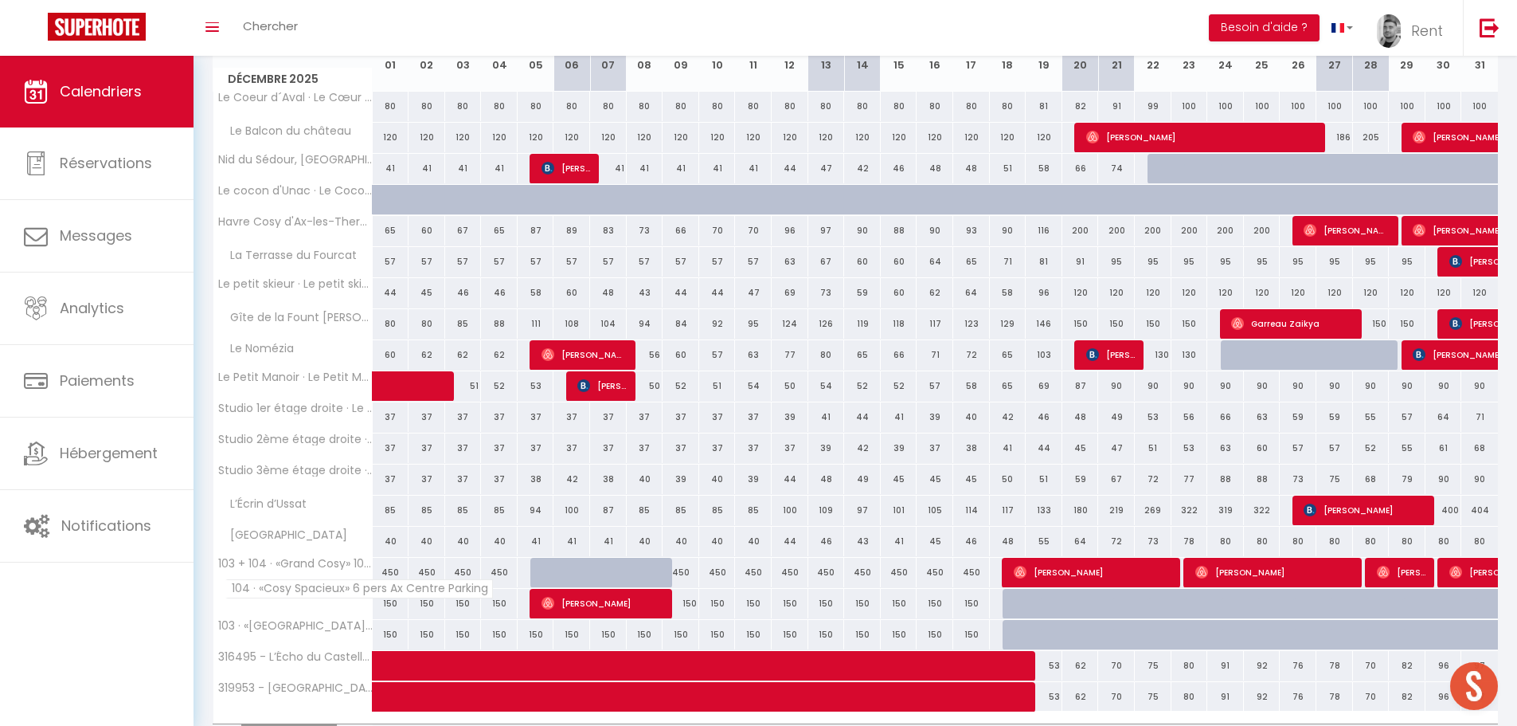
scroll to position [333, 0]
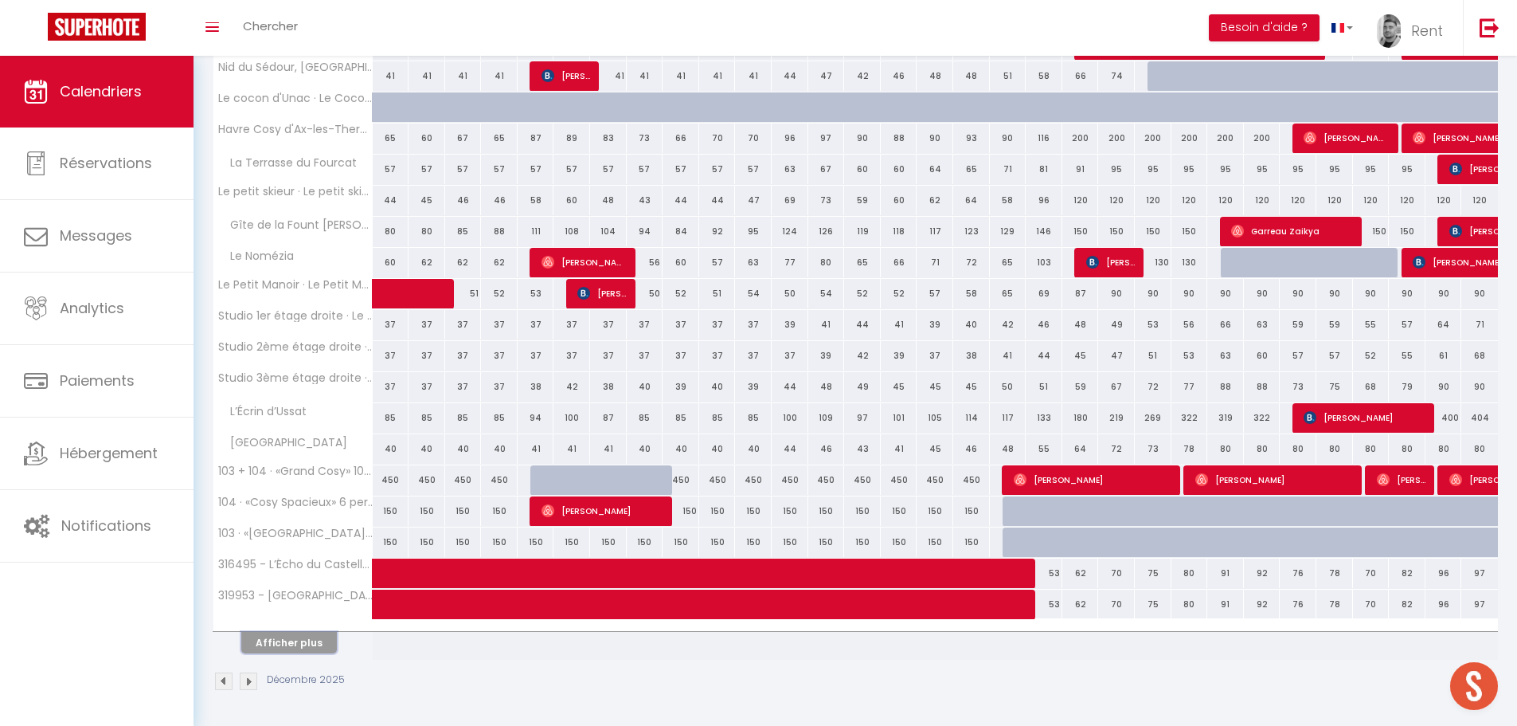
click at [295, 636] on button "Afficher plus" at bounding box center [289, 643] width 96 height 22
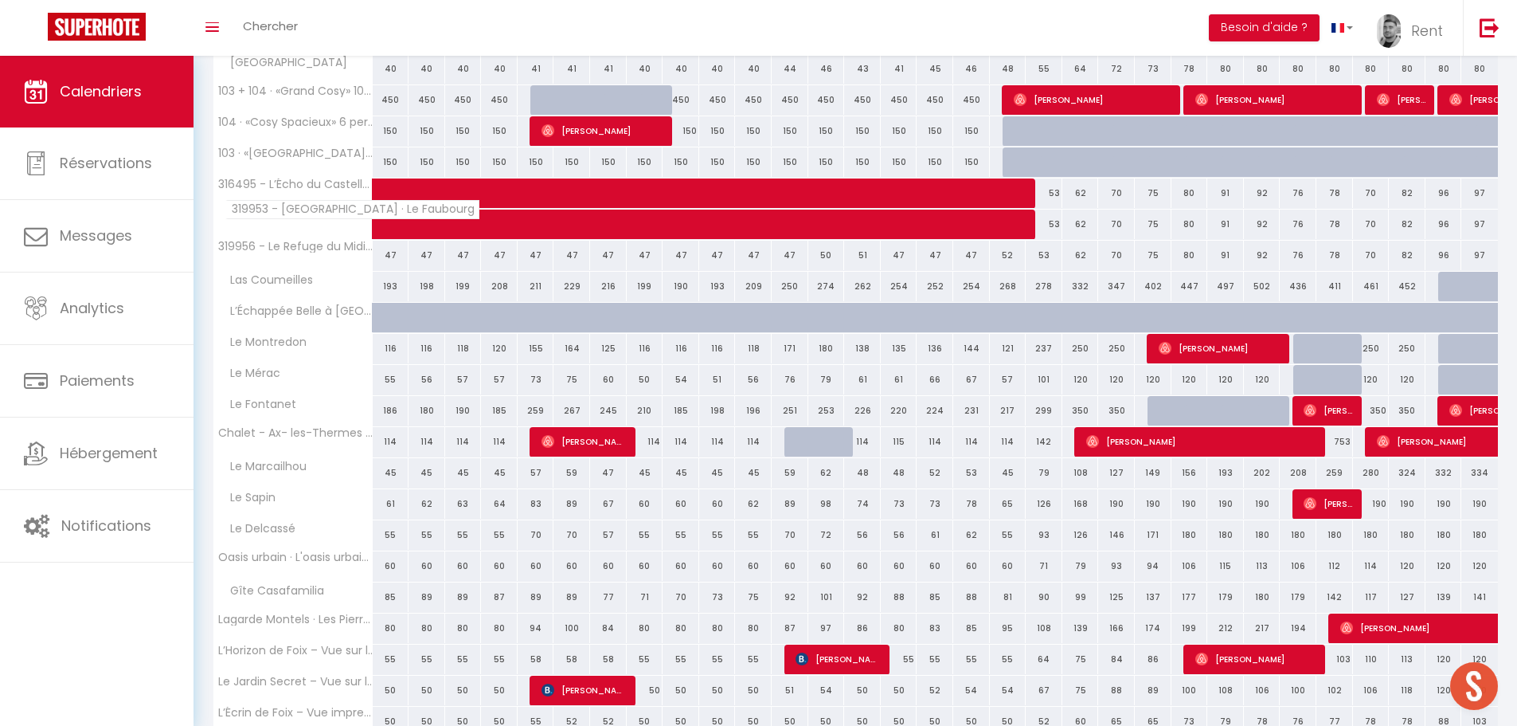
scroll to position [791, 0]
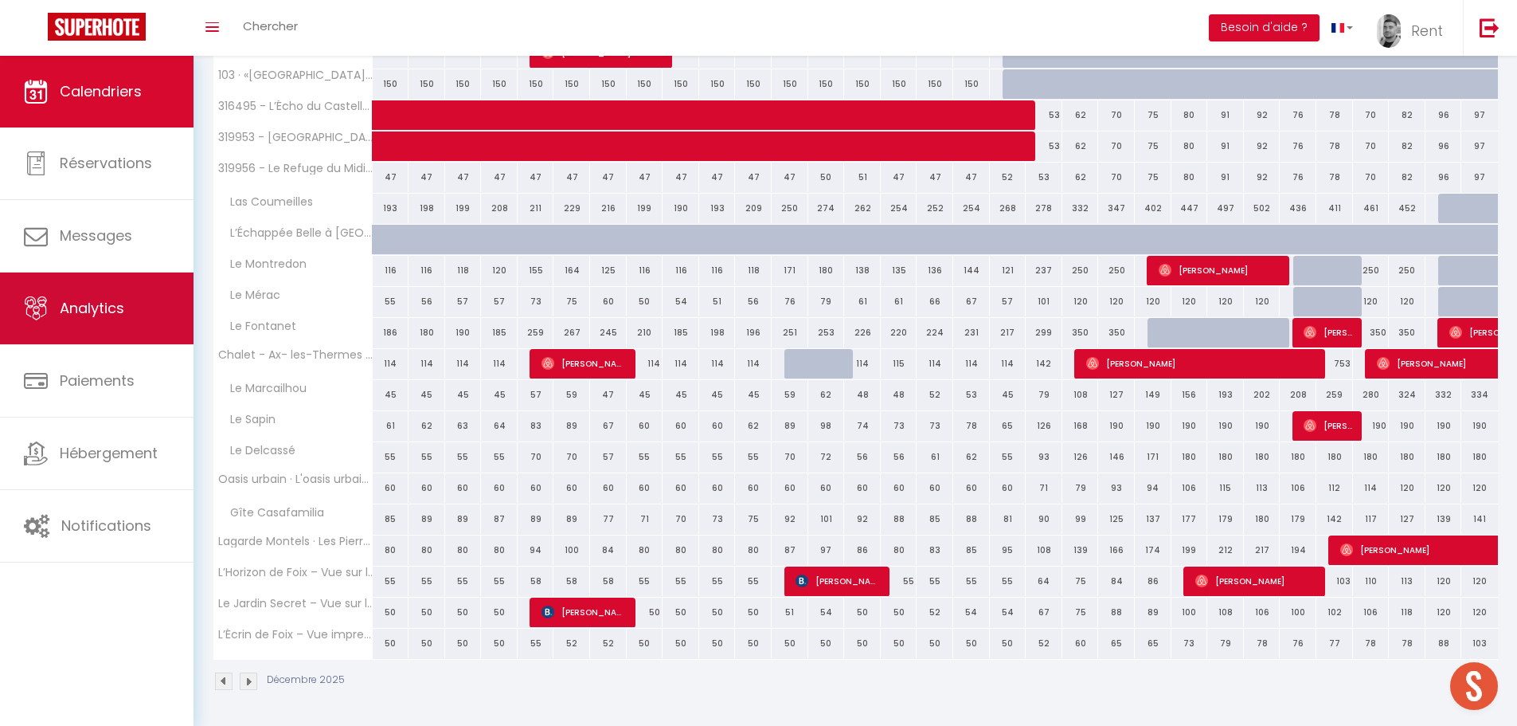
click at [117, 341] on link "Analytics" at bounding box center [97, 308] width 194 height 72
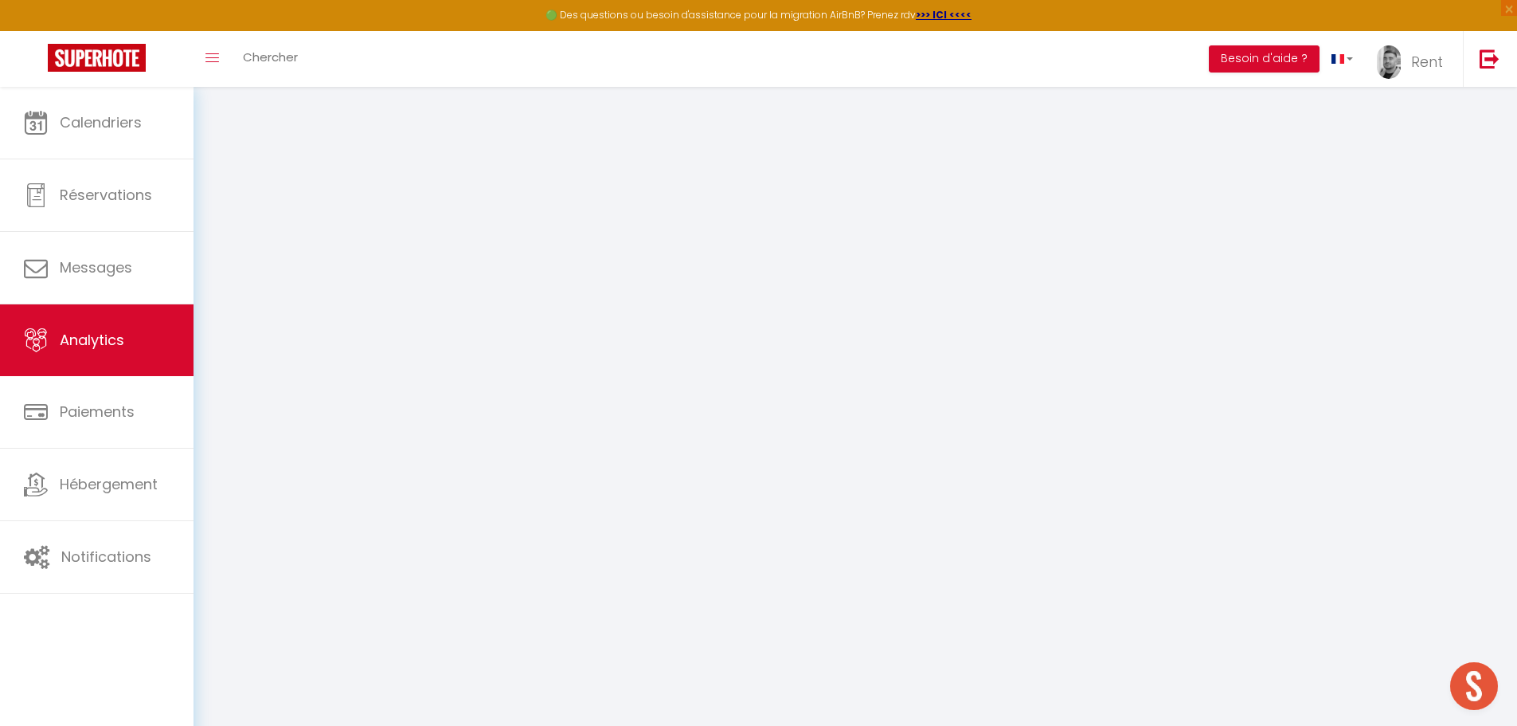
select select "2025"
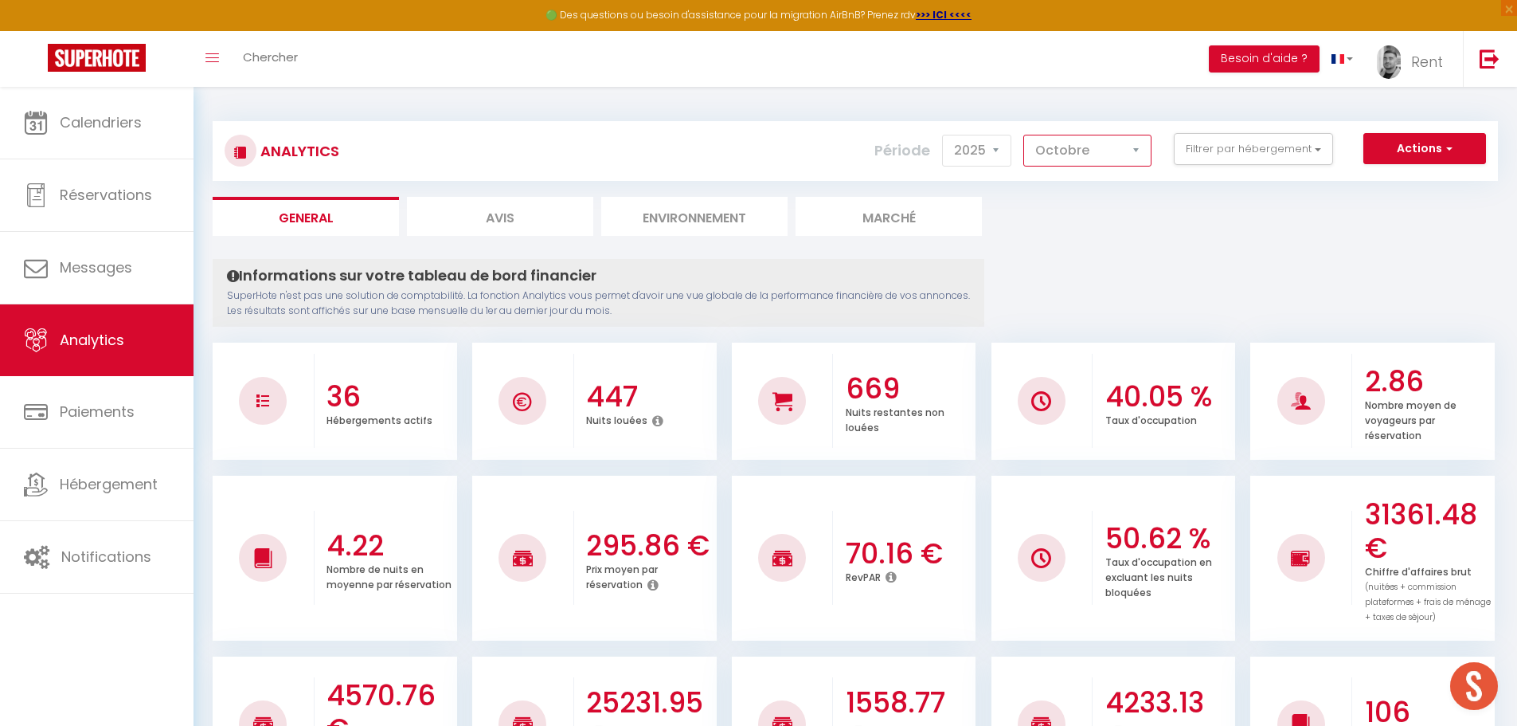
click at [1084, 153] on select "[PERSON_NAME] Mars [PERSON_NAME] Juin Juillet Août Septembre Octobre Novembre D…" at bounding box center [1088, 151] width 128 height 32
click at [1024, 135] on select "[PERSON_NAME] Mars [PERSON_NAME] Juin Juillet Août Septembre Octobre Novembre D…" at bounding box center [1088, 151] width 128 height 32
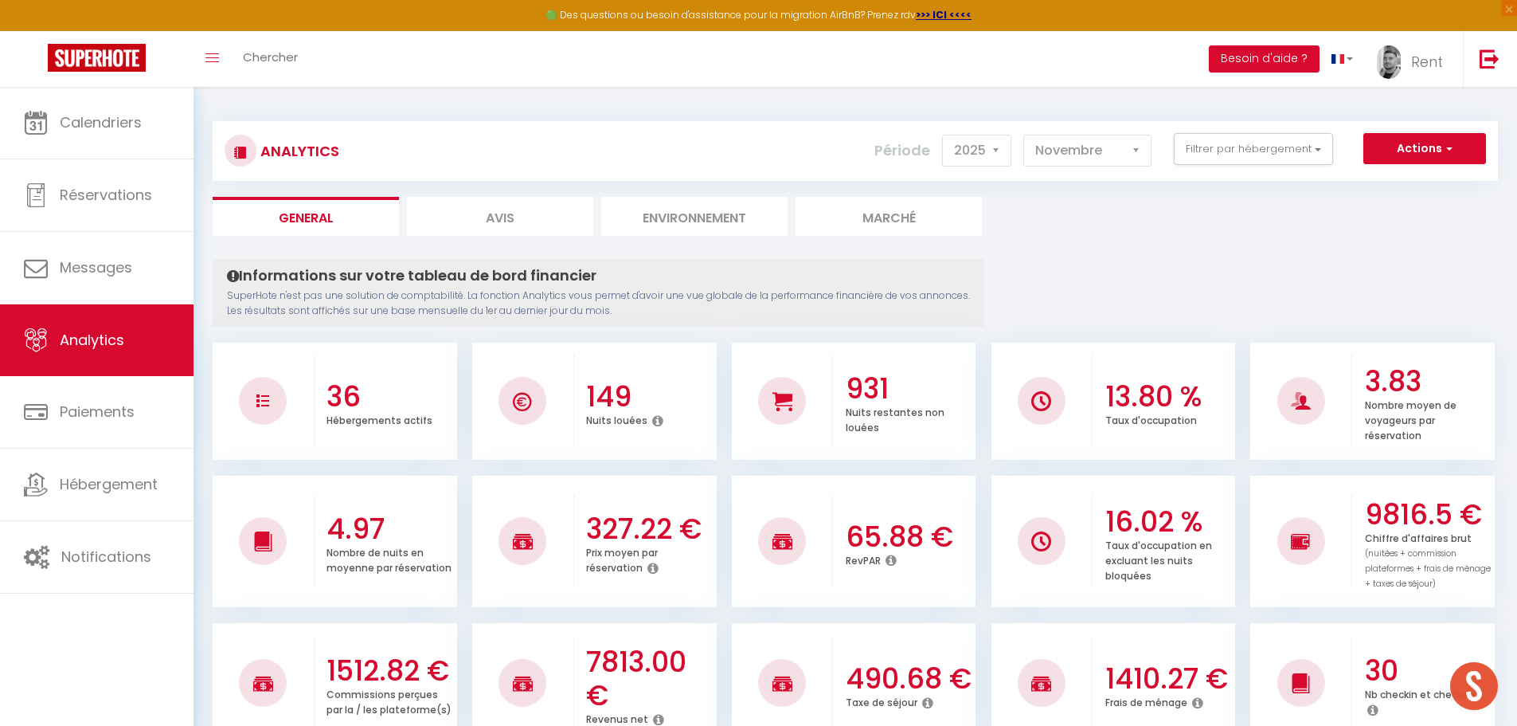
click at [1086, 174] on div "Analytics Actions Génération SuperConciergerie Génération SuperAnalyzer Générat…" at bounding box center [856, 151] width 1286 height 60
click at [1086, 161] on select "[PERSON_NAME] Mars [PERSON_NAME] Juin Juillet Août Septembre Octobre Novembre D…" at bounding box center [1088, 151] width 128 height 32
select select "12"
click at [1024, 135] on select "[PERSON_NAME] Mars [PERSON_NAME] Juin Juillet Août Septembre Octobre Novembre D…" at bounding box center [1088, 151] width 128 height 32
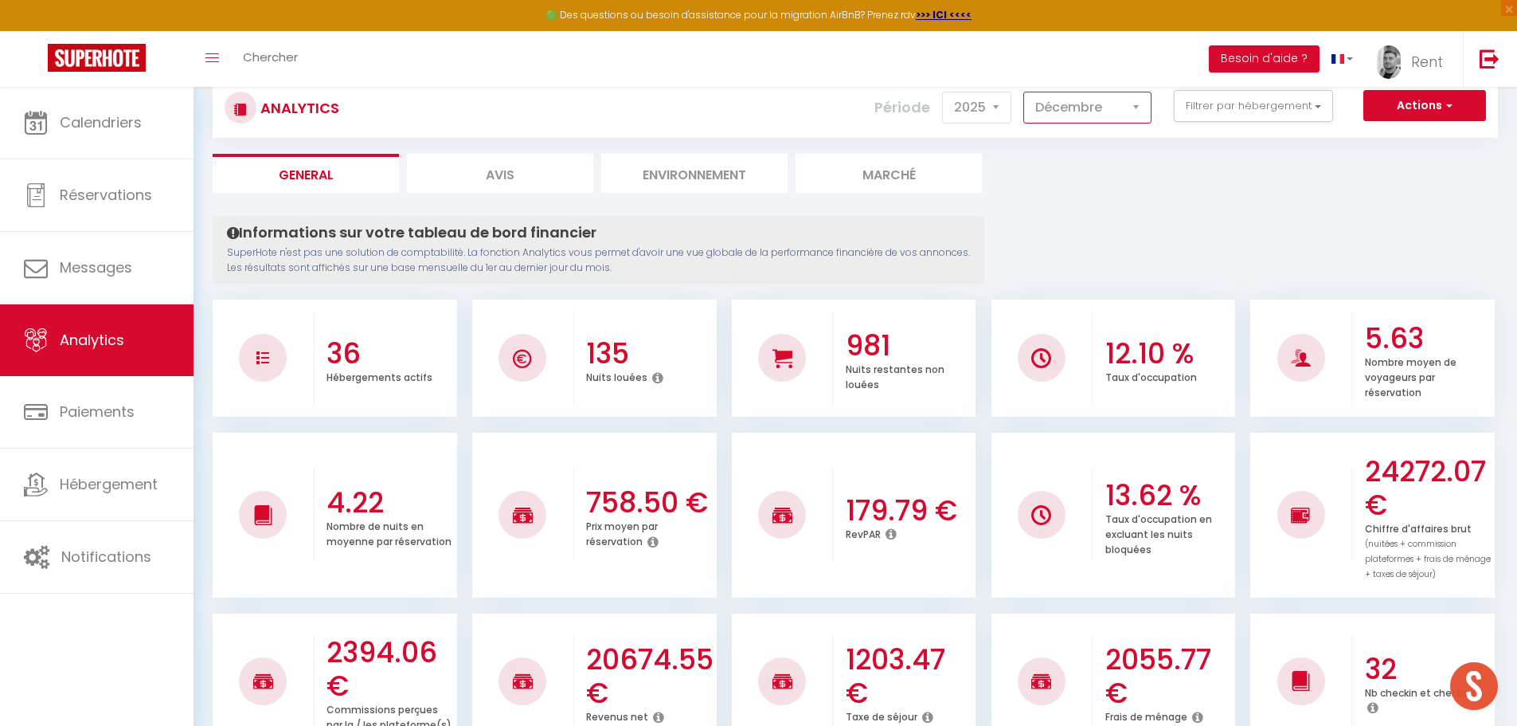
scroll to position [80, 0]
